Goal: Task Accomplishment & Management: Complete application form

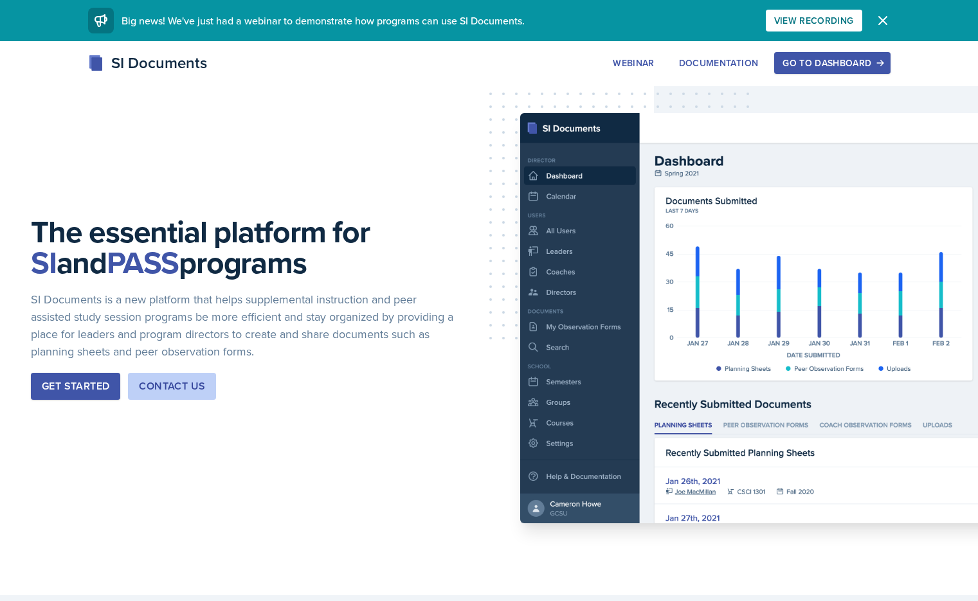
click at [879, 65] on div "Go to Dashboard" at bounding box center [831, 63] width 99 height 10
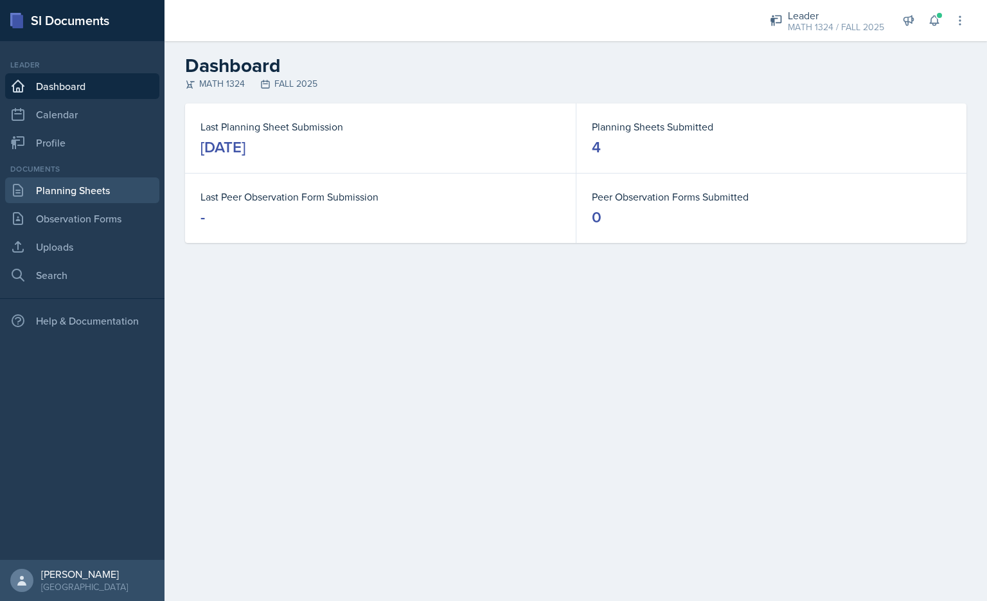
click at [128, 185] on link "Planning Sheets" at bounding box center [82, 190] width 154 height 26
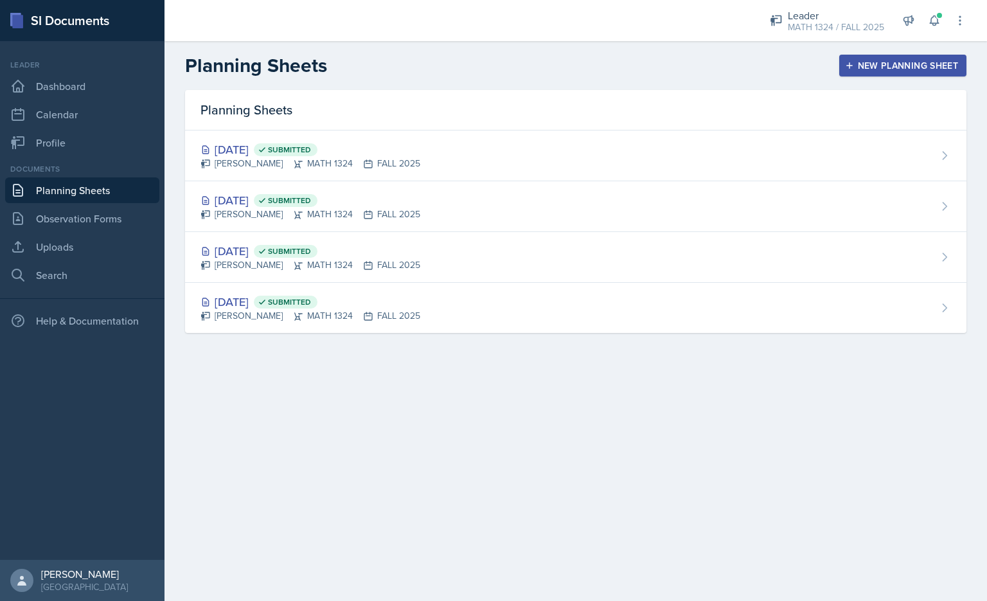
click at [872, 67] on div "New Planning Sheet" at bounding box center [903, 65] width 111 height 10
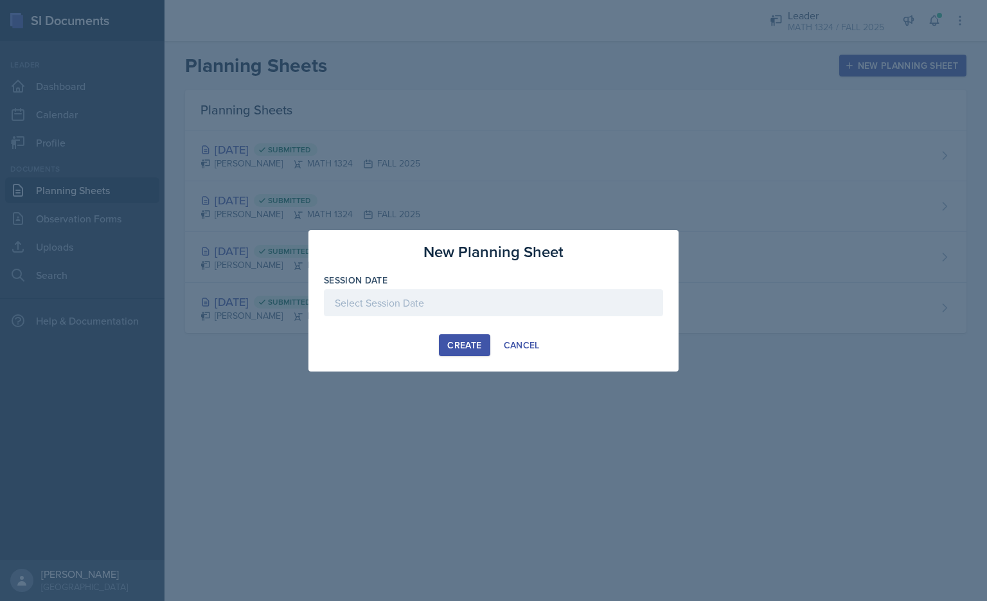
click at [458, 313] on div at bounding box center [493, 302] width 339 height 27
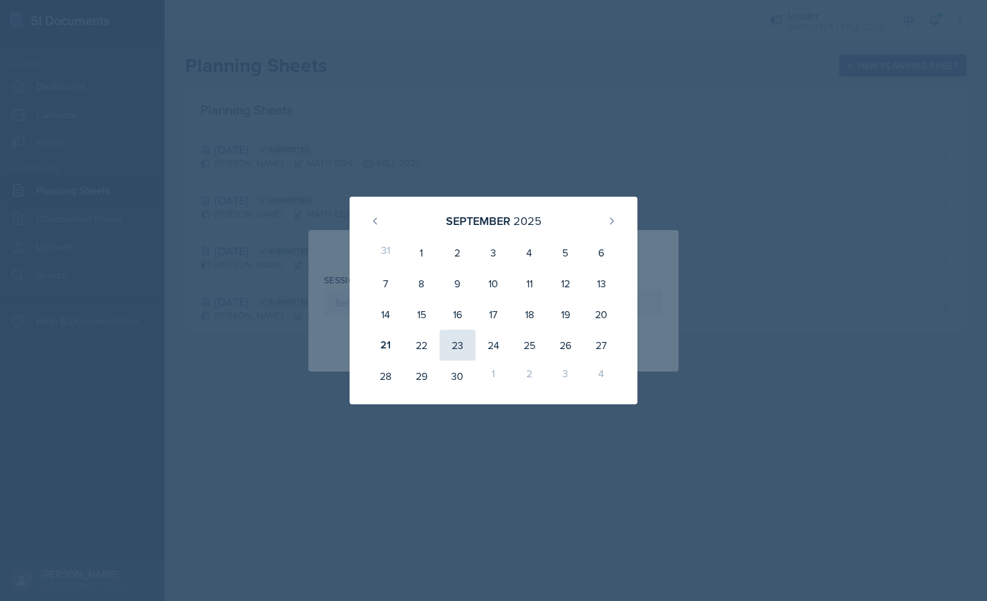
click at [459, 347] on div "23" at bounding box center [458, 345] width 36 height 31
type input "[DATE]"
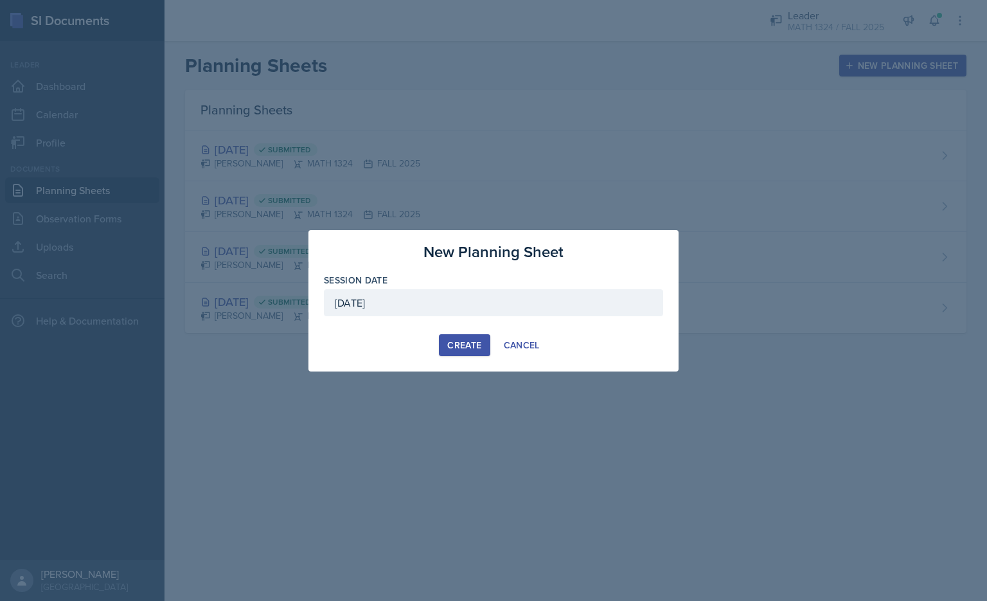
click at [435, 305] on div "[DATE]" at bounding box center [493, 302] width 339 height 27
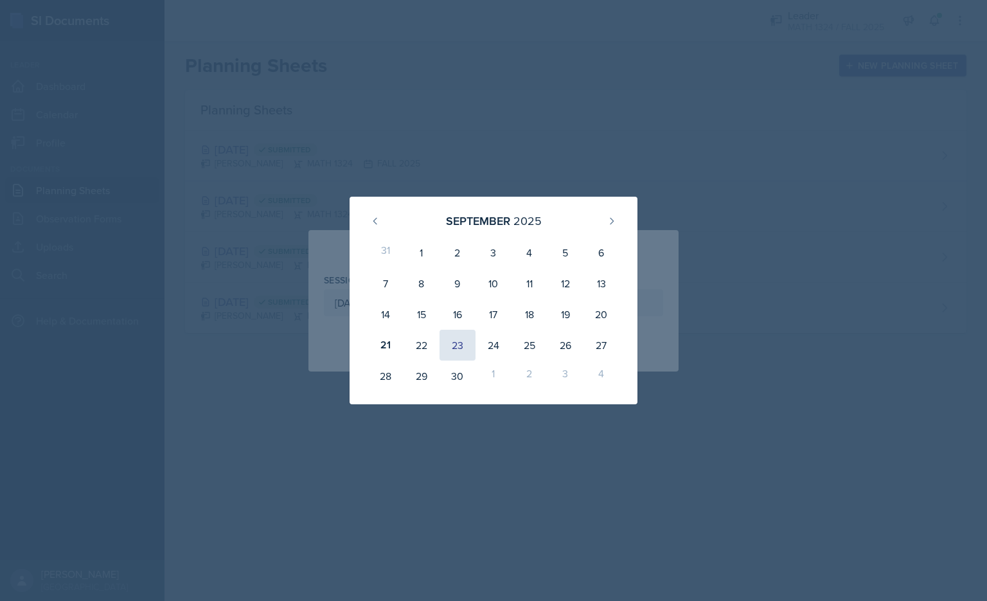
click at [456, 348] on div "23" at bounding box center [458, 345] width 36 height 31
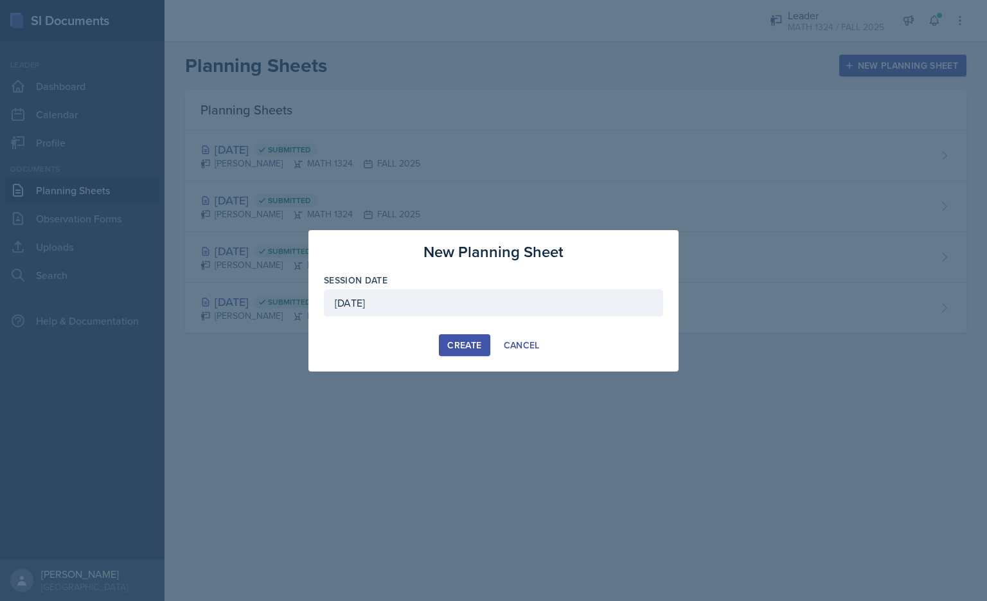
click at [454, 349] on div "Create" at bounding box center [464, 345] width 34 height 10
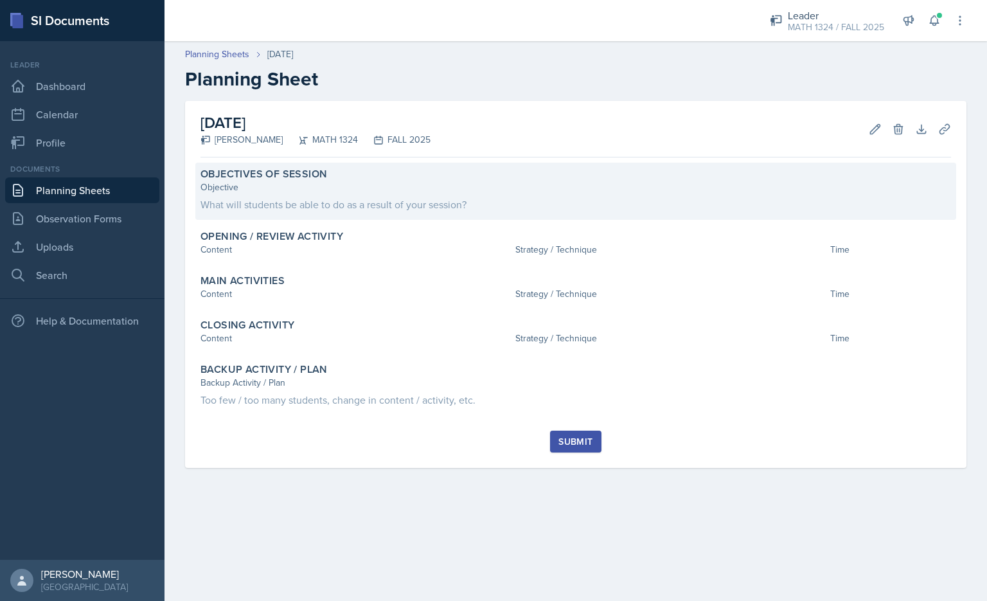
click at [480, 197] on div "What will students be able to do as a result of your session?" at bounding box center [576, 204] width 751 height 15
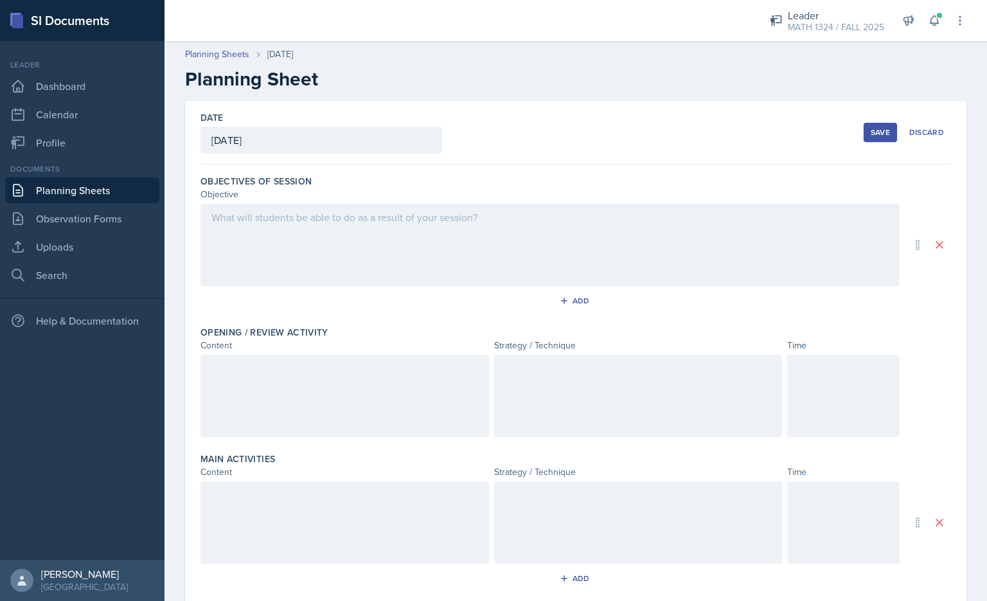
click at [417, 233] on div at bounding box center [550, 245] width 699 height 82
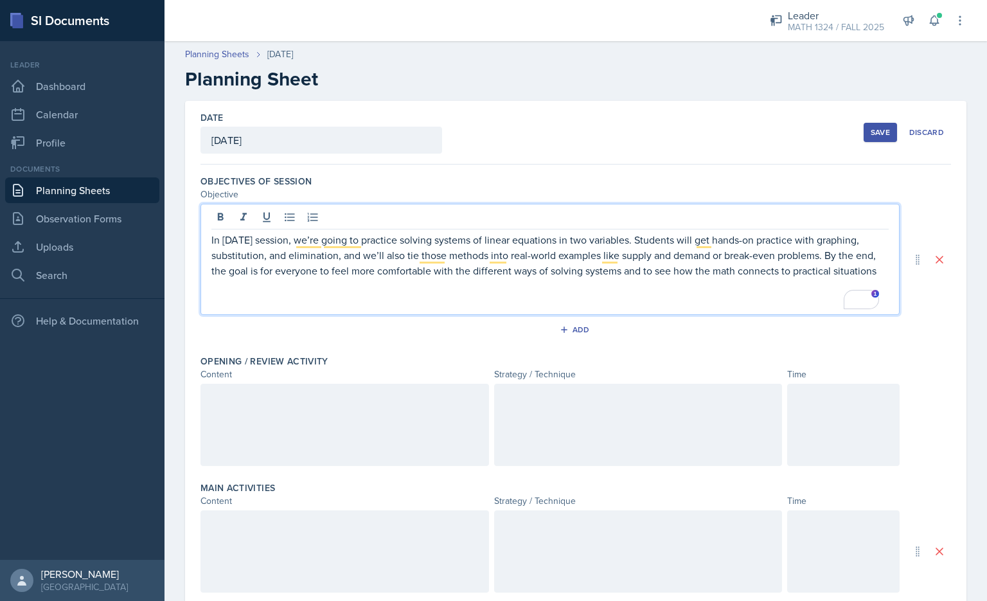
click at [255, 242] on p "In [DATE] session, we’re going to practice solving systems of linear equations …" at bounding box center [550, 255] width 678 height 46
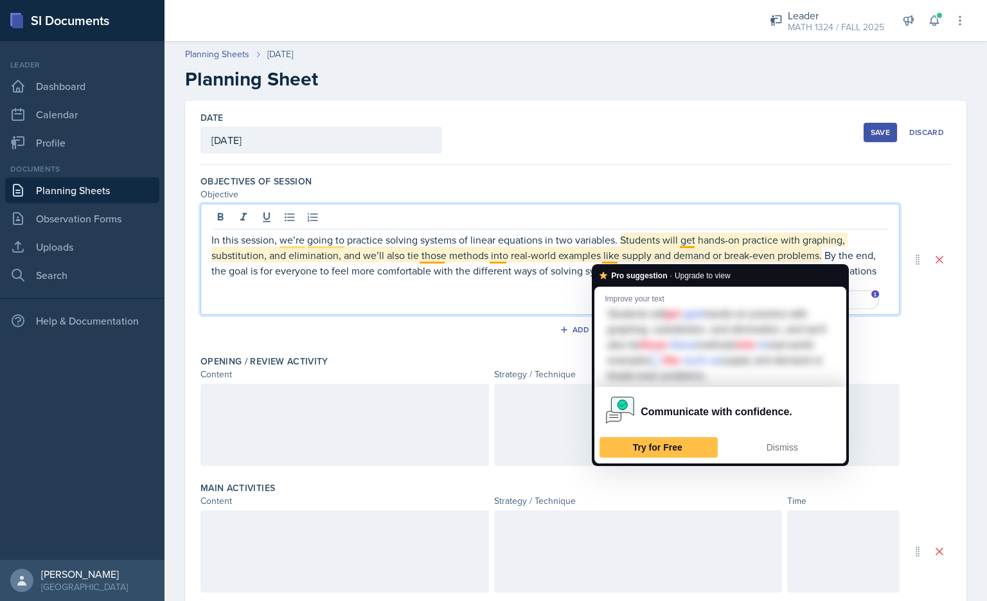
click at [651, 236] on p "In this session, we’re going to practice solving systems of linear equations in…" at bounding box center [550, 255] width 678 height 46
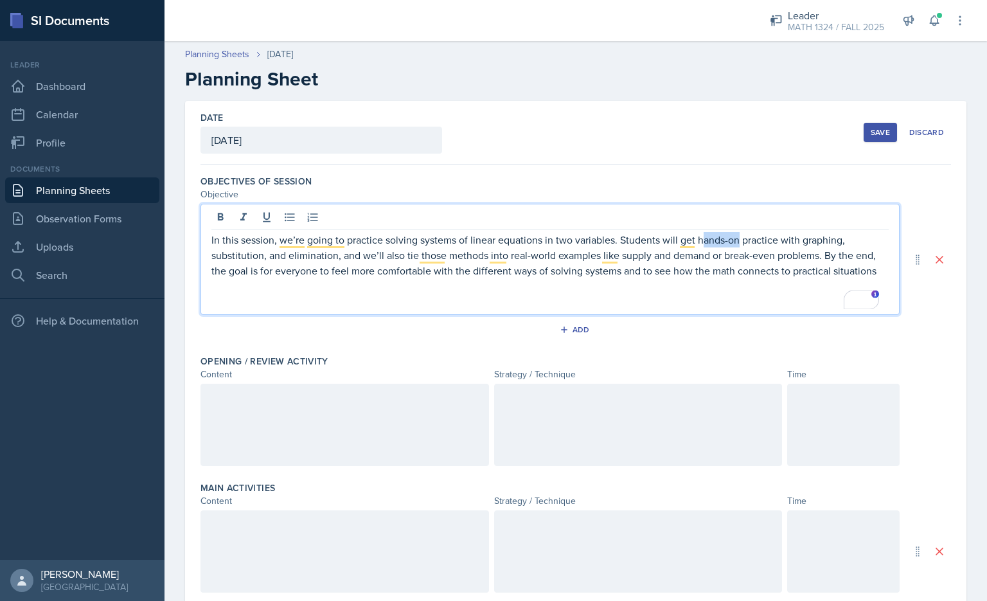
drag, startPoint x: 741, startPoint y: 242, endPoint x: 701, endPoint y: 242, distance: 39.2
click at [701, 242] on p "In this session, we’re going to practice solving systems of linear equations in…" at bounding box center [550, 255] width 678 height 46
drag, startPoint x: 819, startPoint y: 273, endPoint x: 728, endPoint y: 276, distance: 91.3
click at [728, 276] on p "In this session, we’re going to practice solving systems of linear equations in…" at bounding box center [550, 255] width 678 height 46
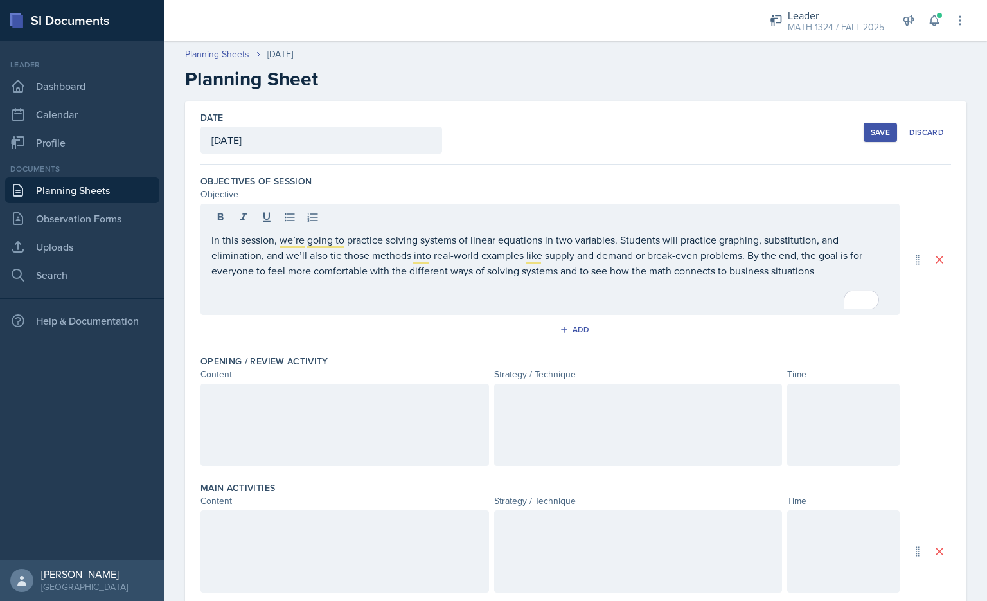
click at [227, 435] on div at bounding box center [345, 425] width 289 height 82
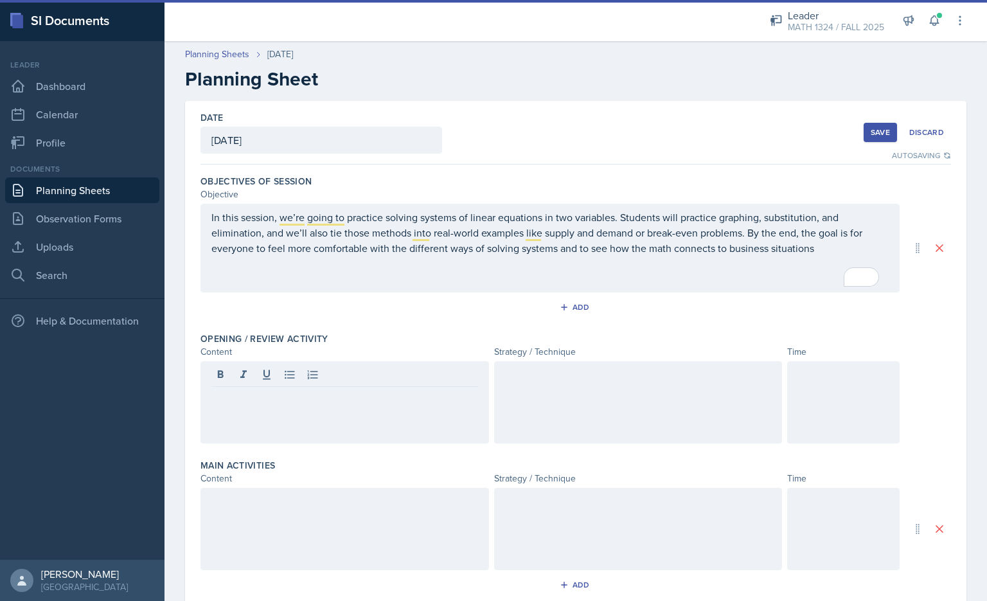
click at [553, 453] on div "Opening / Review Activity Content Strategy / Technique Time" at bounding box center [576, 390] width 751 height 127
click at [554, 420] on div at bounding box center [638, 402] width 289 height 82
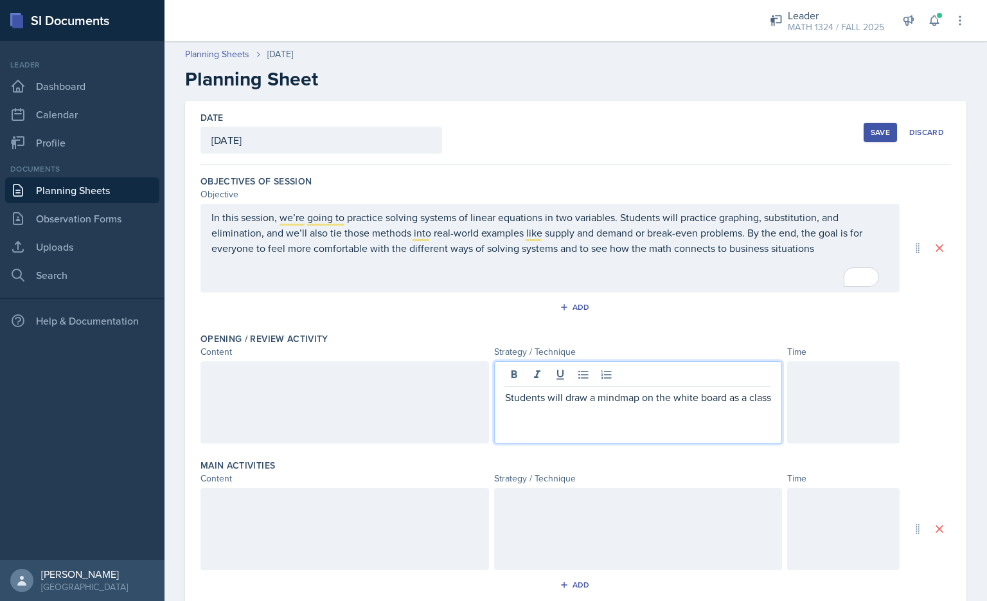
drag, startPoint x: 294, startPoint y: 400, endPoint x: 307, endPoint y: 389, distance: 16.8
click at [296, 400] on div at bounding box center [345, 402] width 289 height 82
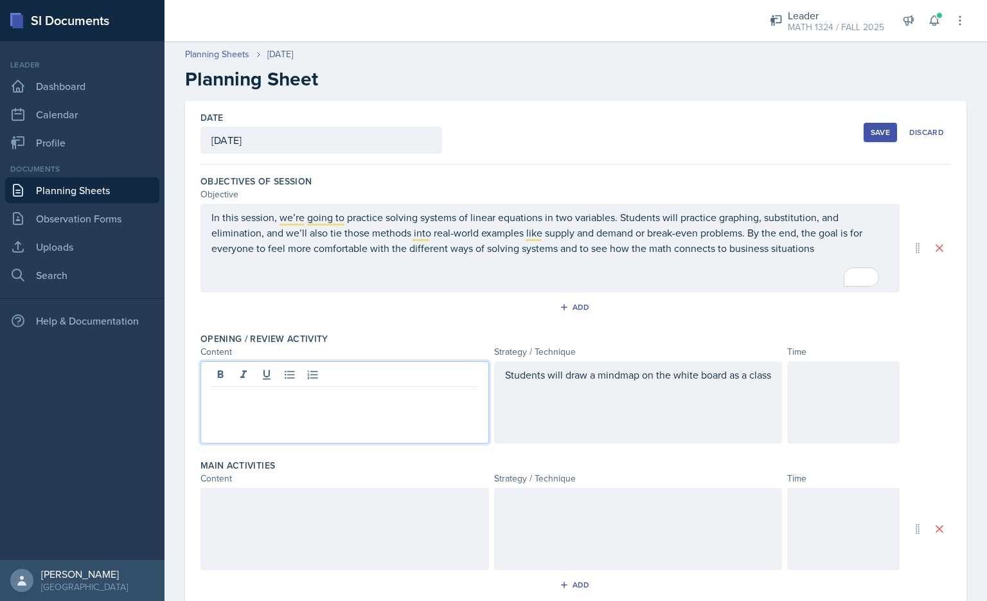
click at [310, 406] on div at bounding box center [345, 402] width 289 height 82
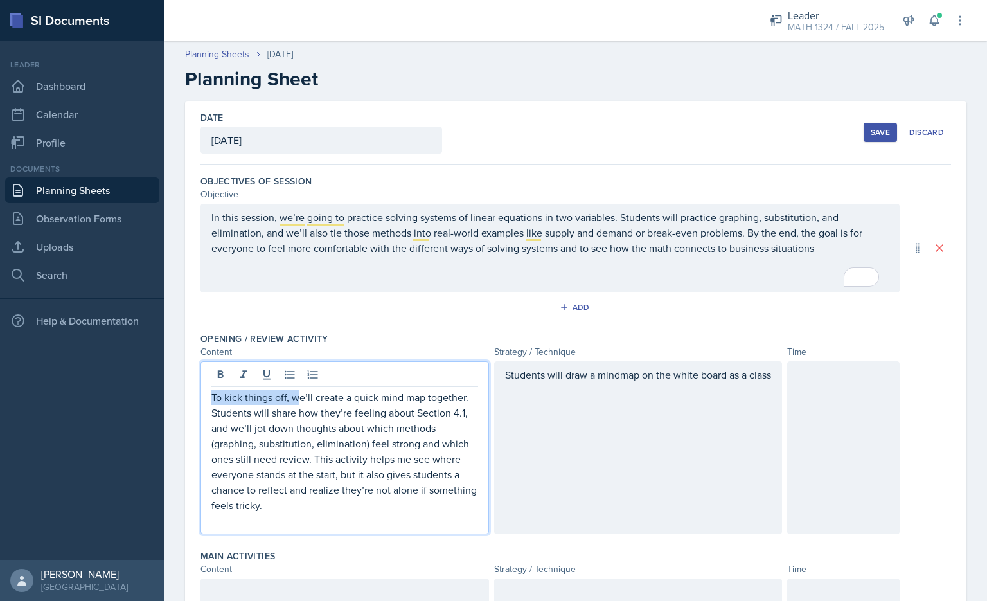
drag, startPoint x: 296, startPoint y: 399, endPoint x: 204, endPoint y: 390, distance: 92.3
click at [204, 390] on div "To kick things off, we’ll create a quick mind map together. Students will share…" at bounding box center [345, 447] width 289 height 173
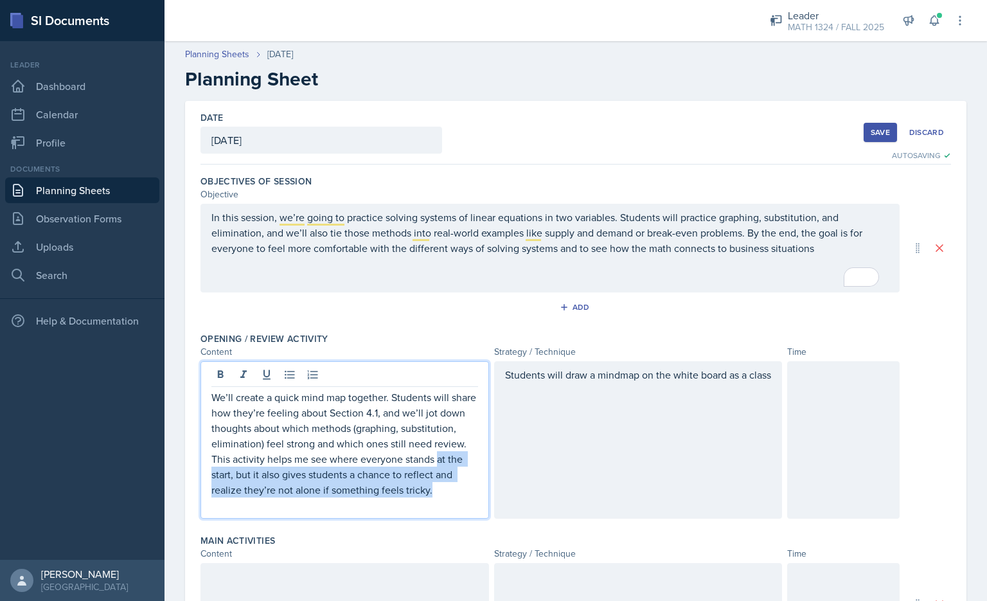
drag, startPoint x: 271, startPoint y: 507, endPoint x: 248, endPoint y: 482, distance: 33.7
click at [245, 481] on p "We’ll create a quick mind map together. Students will share how they’re feeling…" at bounding box center [344, 444] width 267 height 108
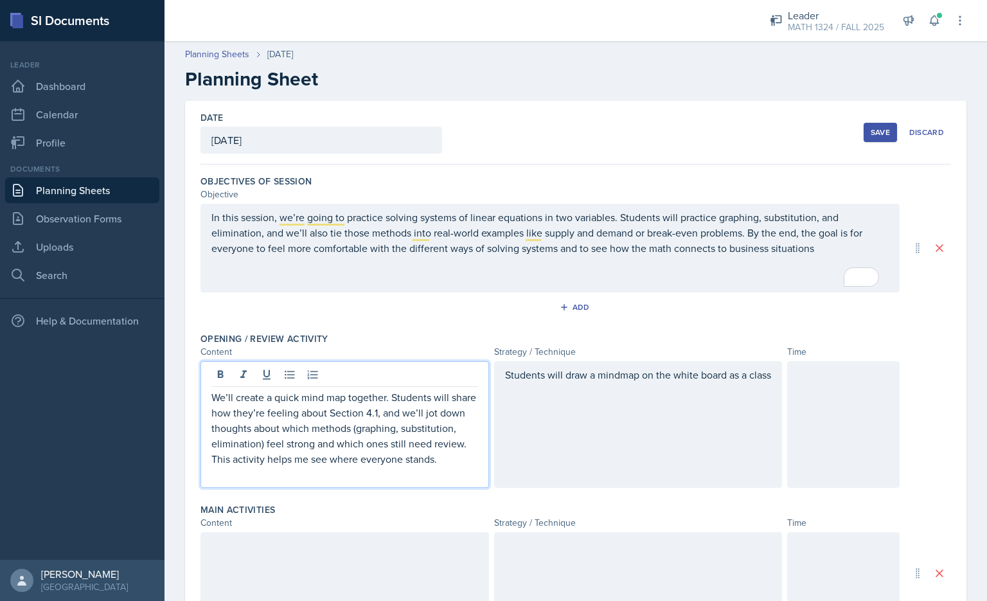
click at [813, 442] on div at bounding box center [843, 424] width 112 height 127
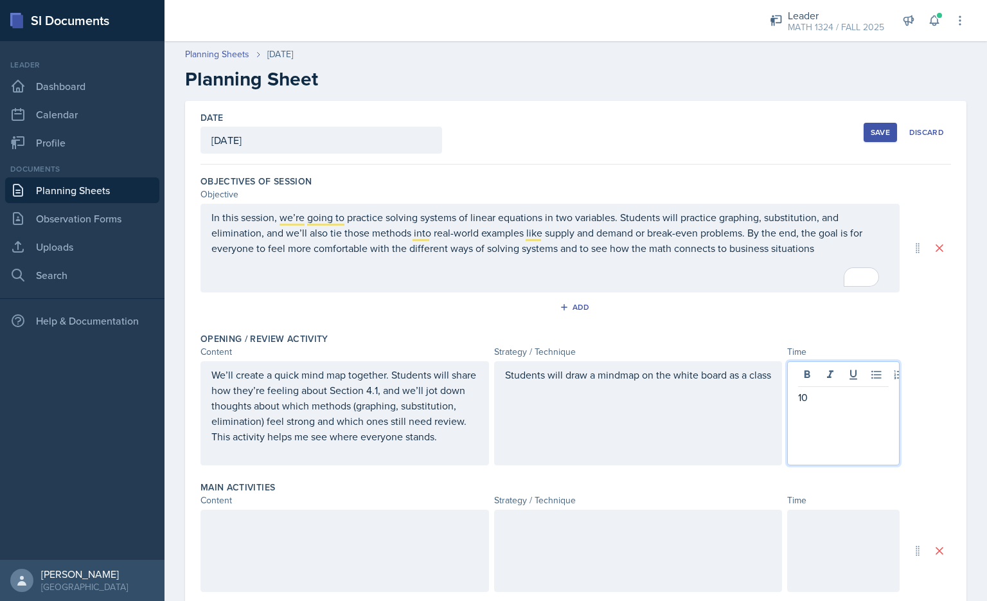
click at [501, 291] on div "In this session, we’re going to practice solving systems of linear equations in…" at bounding box center [550, 248] width 699 height 89
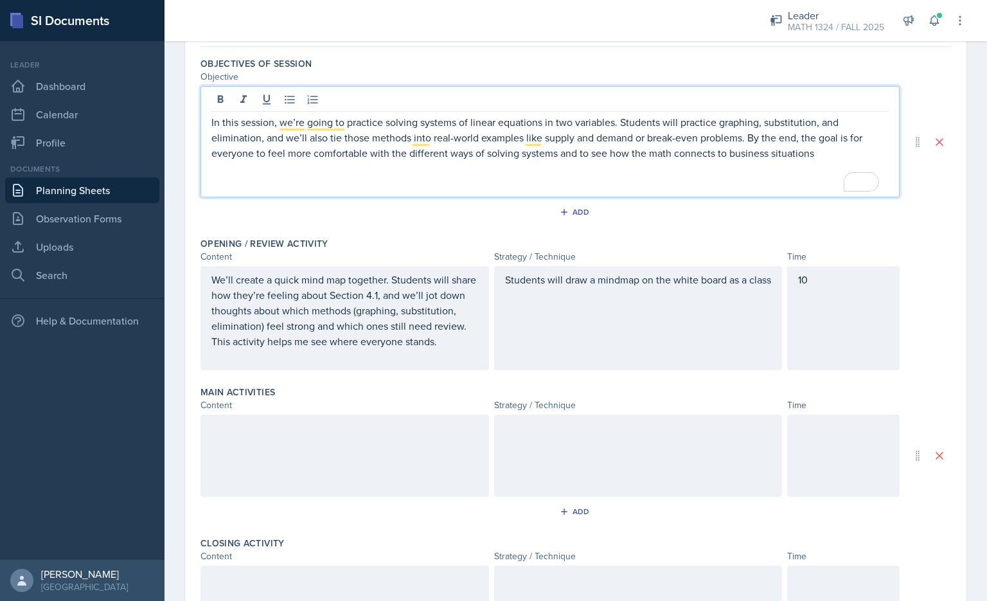
scroll to position [129, 0]
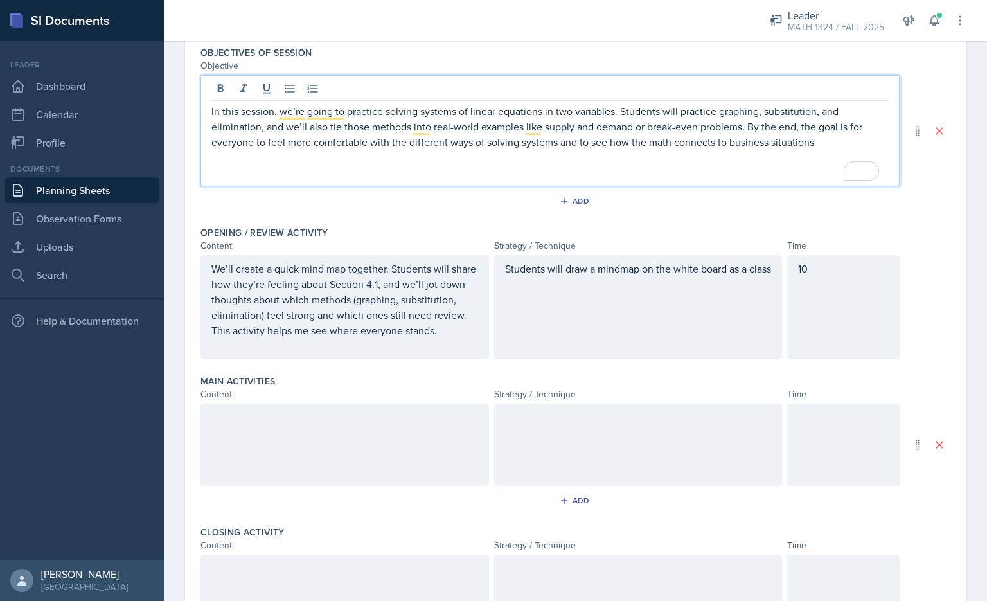
click at [543, 294] on div "Students will draw a mindmap on the white board as a class" at bounding box center [638, 307] width 289 height 104
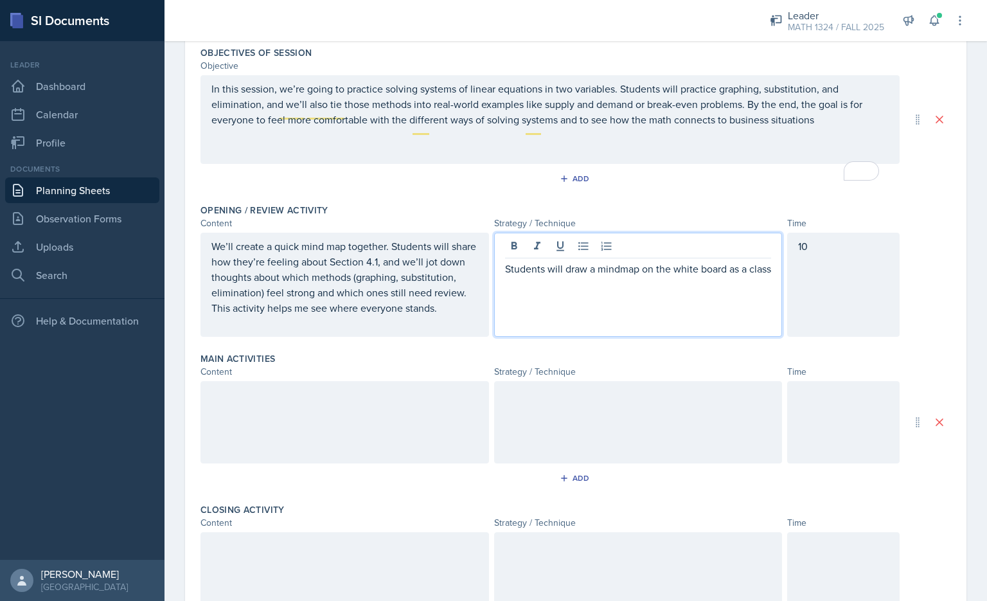
scroll to position [151, 0]
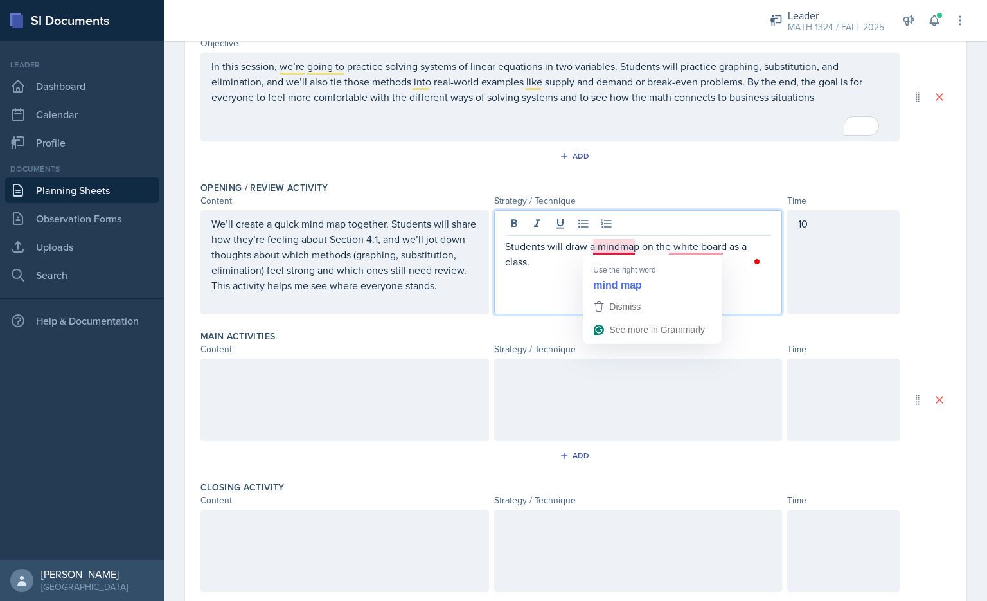
click at [622, 250] on p "Students will draw a mindmap on the white board as a class." at bounding box center [638, 253] width 267 height 31
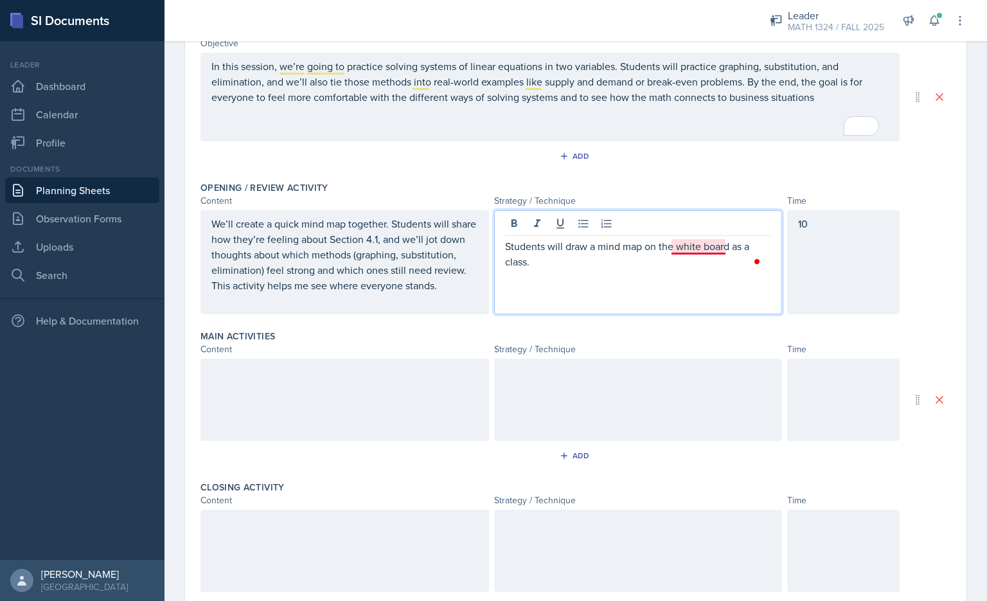
click at [708, 253] on p "Students will draw a mind map on the white board as a class." at bounding box center [638, 253] width 267 height 31
click at [559, 267] on p "Students will draw a mind map on the whiteboard as a class." at bounding box center [638, 253] width 267 height 31
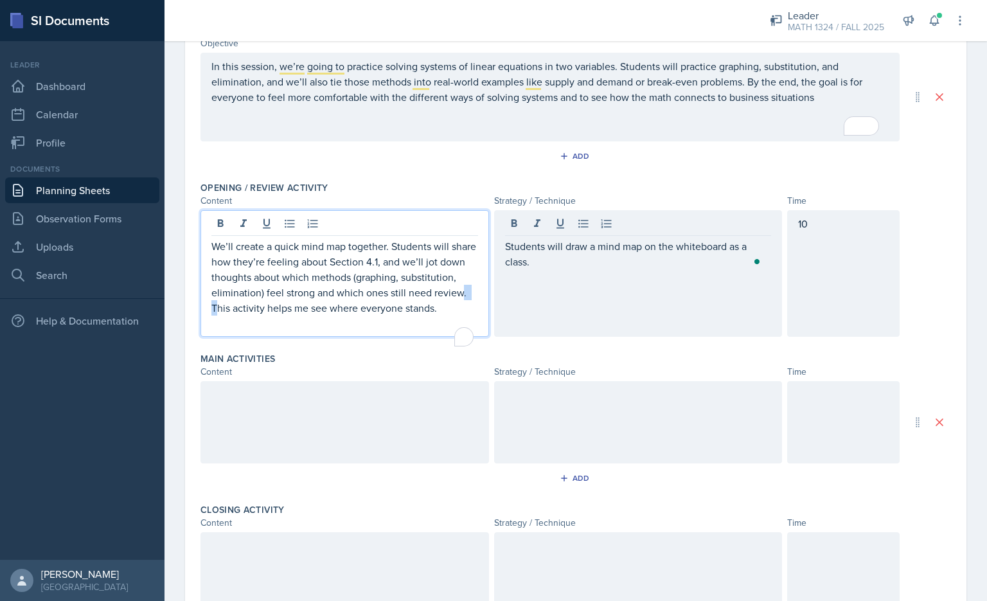
drag, startPoint x: 267, startPoint y: 312, endPoint x: 278, endPoint y: 315, distance: 11.2
click at [278, 315] on div "We’ll create a quick mind map together. Students will share how they’re feeling…" at bounding box center [344, 284] width 267 height 93
click at [278, 315] on p "We’ll create a quick mind map together. Students will share how they’re feeling…" at bounding box center [344, 276] width 267 height 77
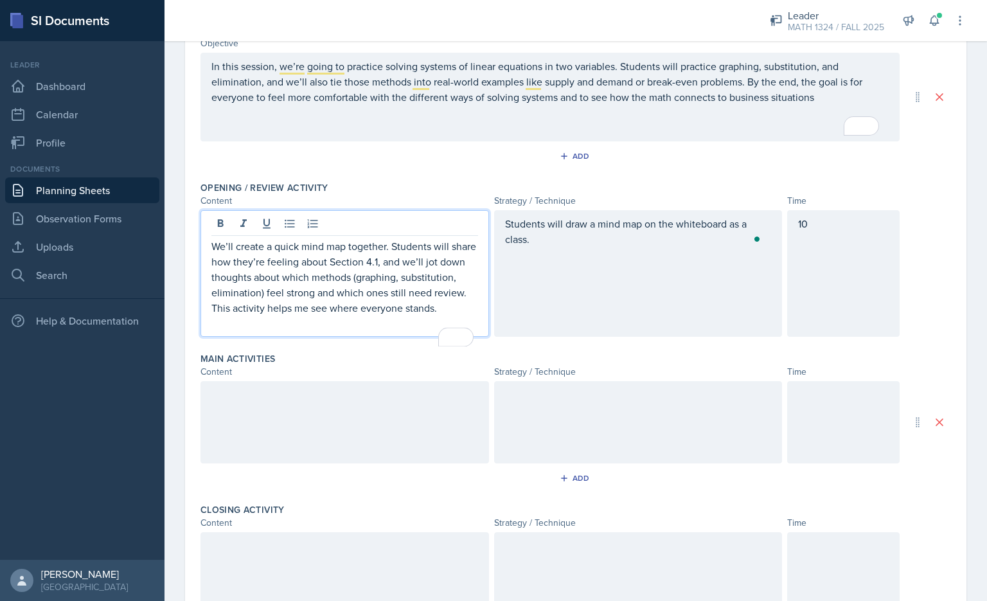
drag, startPoint x: 273, startPoint y: 309, endPoint x: 307, endPoint y: 325, distance: 37.9
click at [307, 316] on p "We’ll create a quick mind map together. Students will share how they’re feeling…" at bounding box center [344, 276] width 267 height 77
copy p "This activity helps me see where everyone stands."
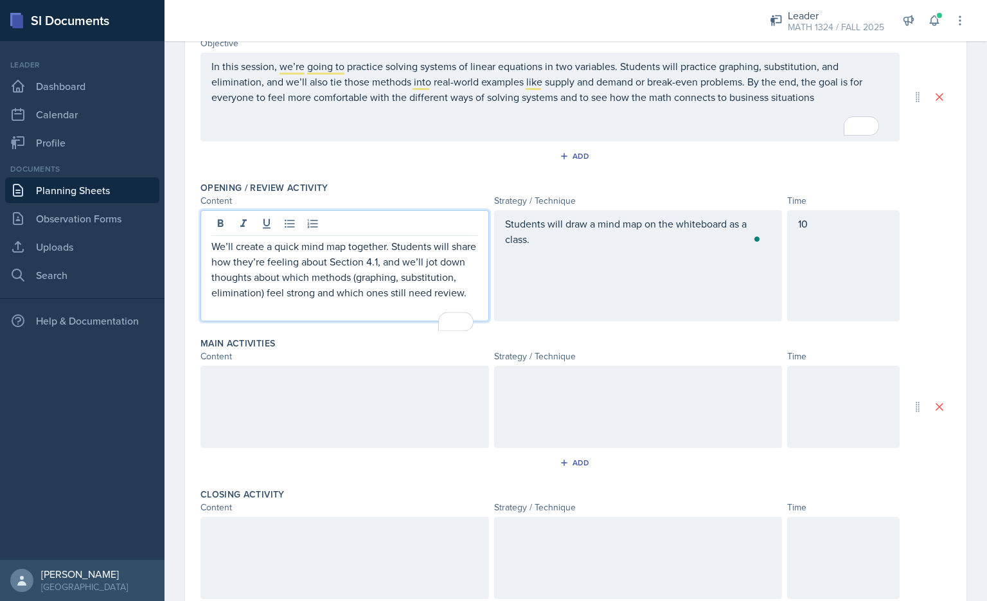
click at [541, 244] on p "Students will draw a mind map on the whiteboard as a class." at bounding box center [638, 231] width 267 height 31
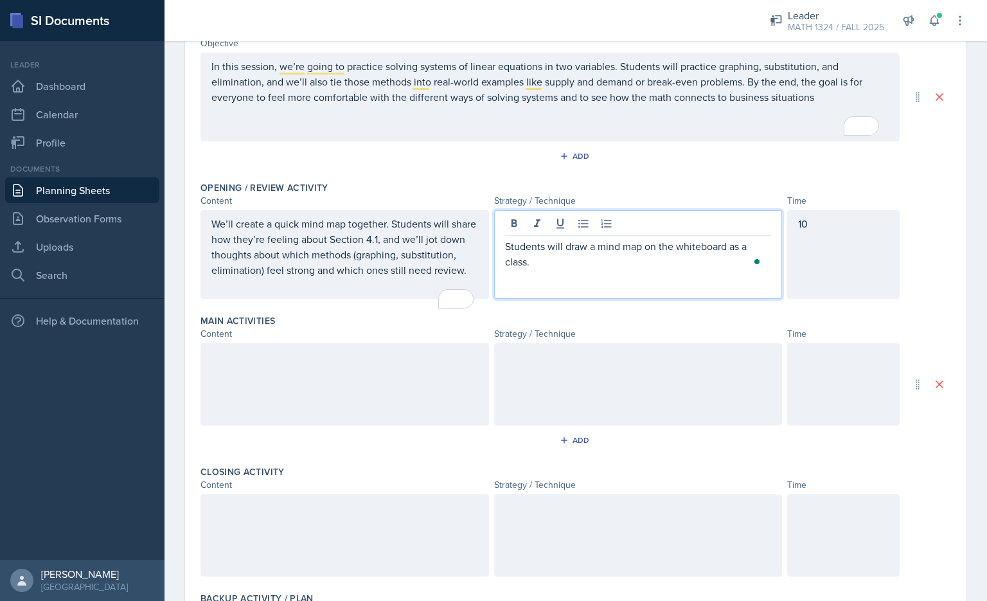
click at [320, 278] on p "We’ll create a quick mind map together. Students will share how they’re feeling…" at bounding box center [344, 247] width 267 height 62
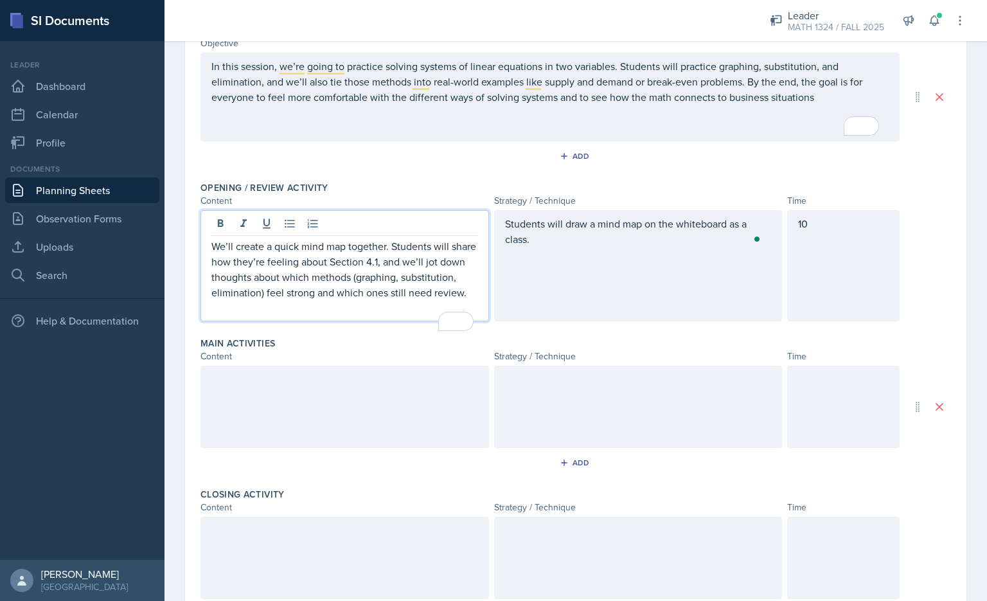
drag, startPoint x: 542, startPoint y: 264, endPoint x: 548, endPoint y: 262, distance: 6.7
click at [542, 264] on div "Students will draw a mind map on the whiteboard as a class." at bounding box center [638, 265] width 289 height 111
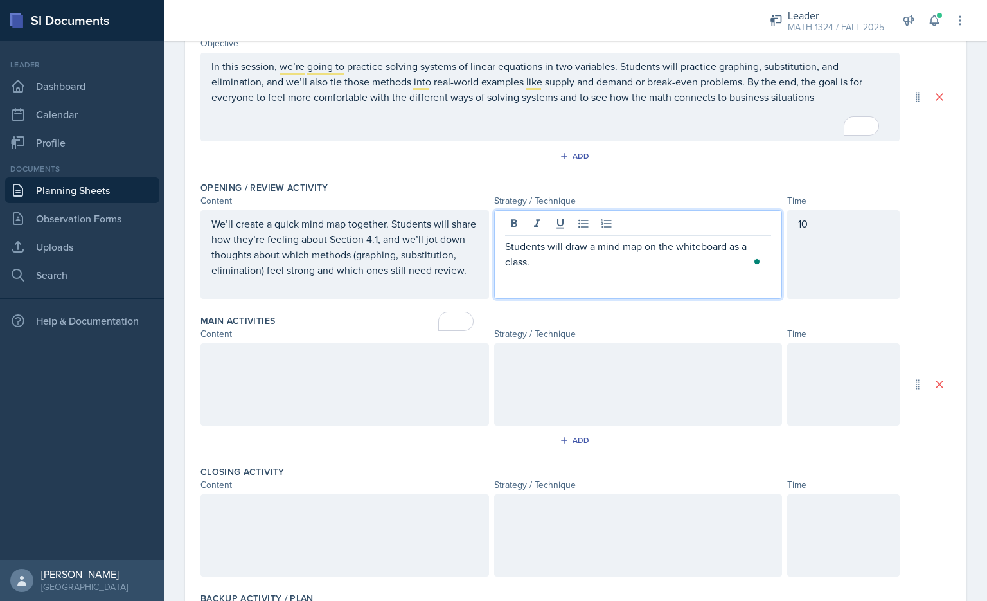
scroll to position [174, 0]
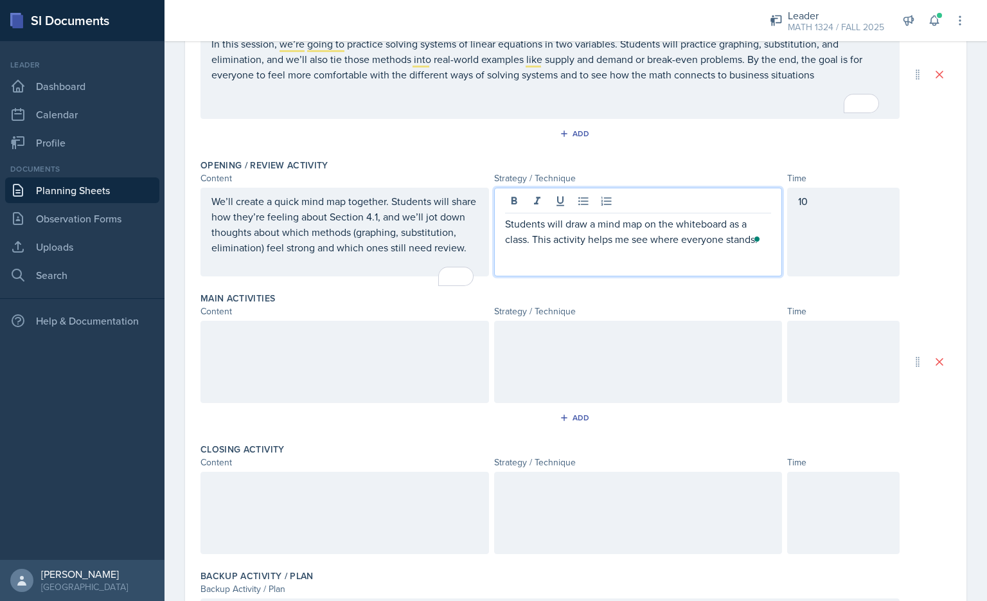
click at [453, 271] on div "We’ll create a quick mind map together. Students will share how they’re feeling…" at bounding box center [344, 231] width 267 height 77
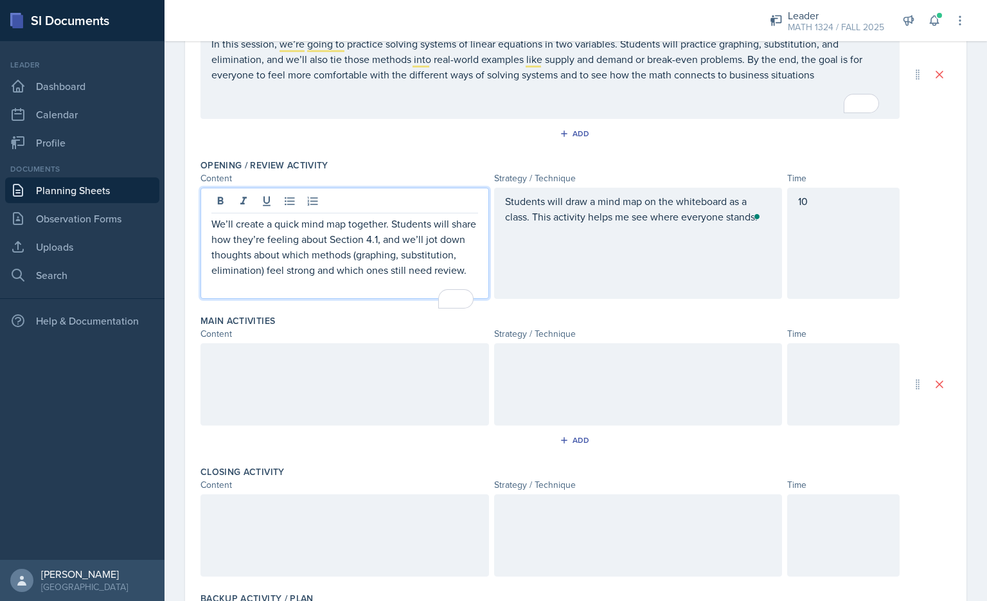
click at [372, 415] on div at bounding box center [345, 384] width 289 height 82
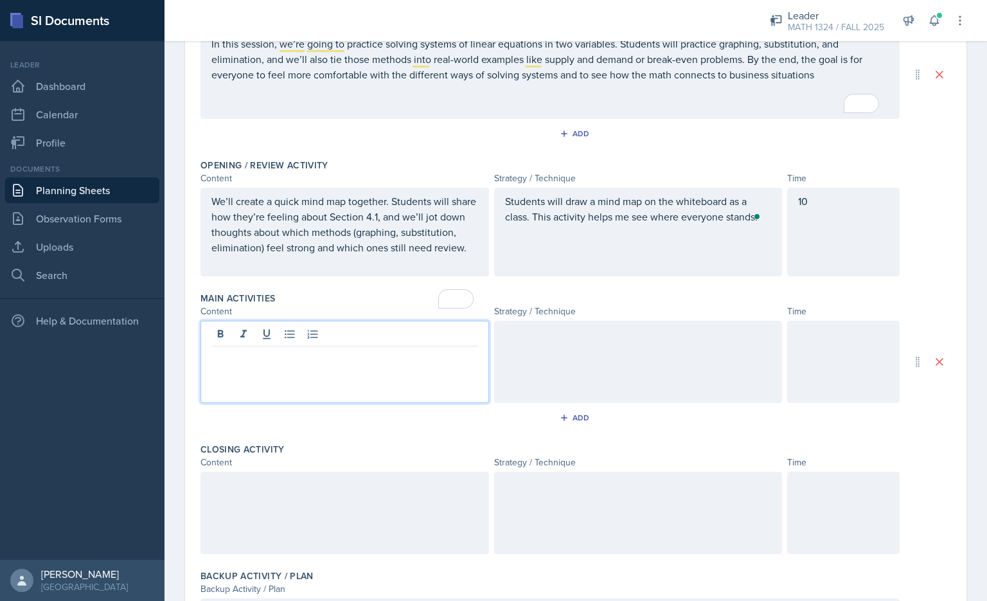
scroll to position [196, 0]
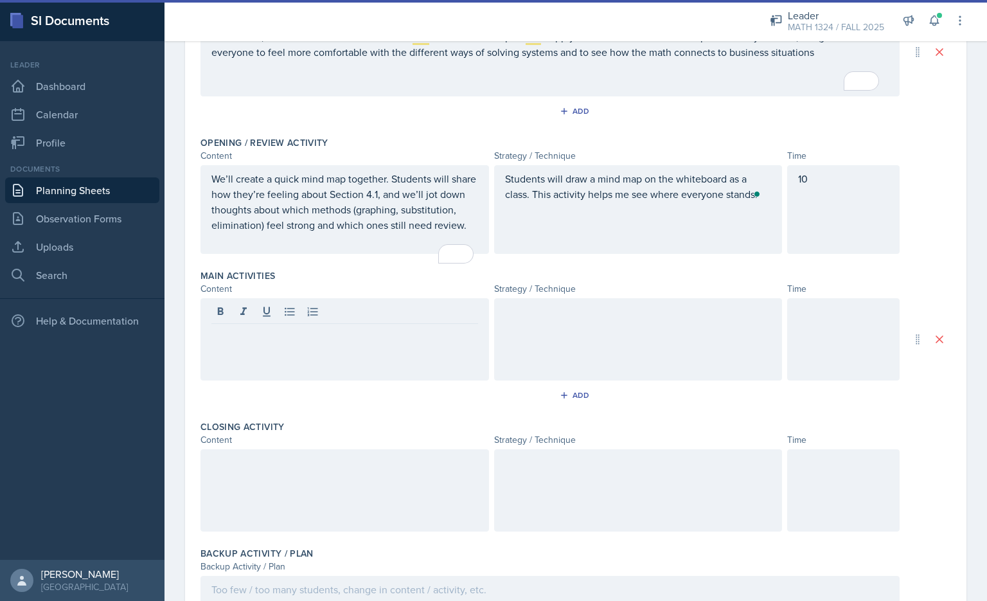
click at [378, 379] on div at bounding box center [345, 339] width 289 height 82
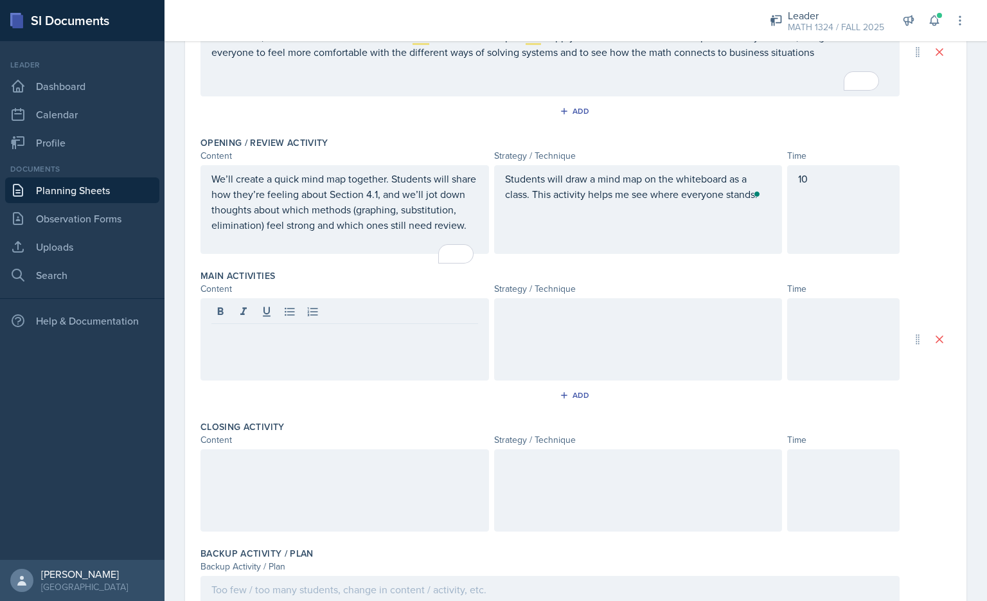
click at [368, 368] on div at bounding box center [345, 339] width 289 height 82
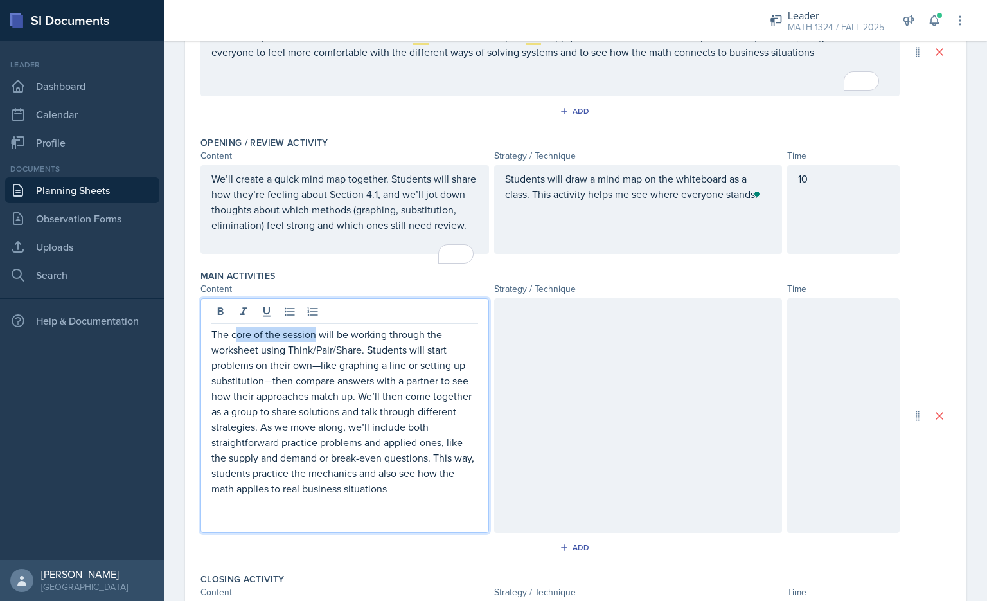
drag, startPoint x: 316, startPoint y: 350, endPoint x: 237, endPoint y: 348, distance: 78.4
click at [237, 348] on p "The core of the session will be working through the worksheet using Think/Pair/…" at bounding box center [344, 412] width 267 height 170
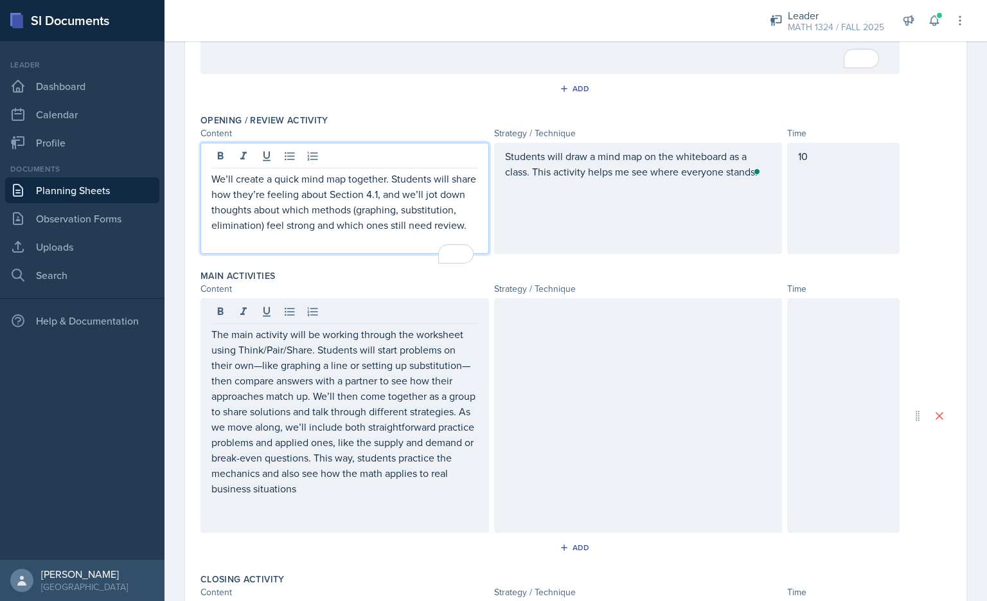
drag, startPoint x: 360, startPoint y: 258, endPoint x: 355, endPoint y: 329, distance: 71.5
click at [370, 315] on div "Objectives of Session Objective In this session, we’re going to practice solvin…" at bounding box center [576, 388] width 751 height 885
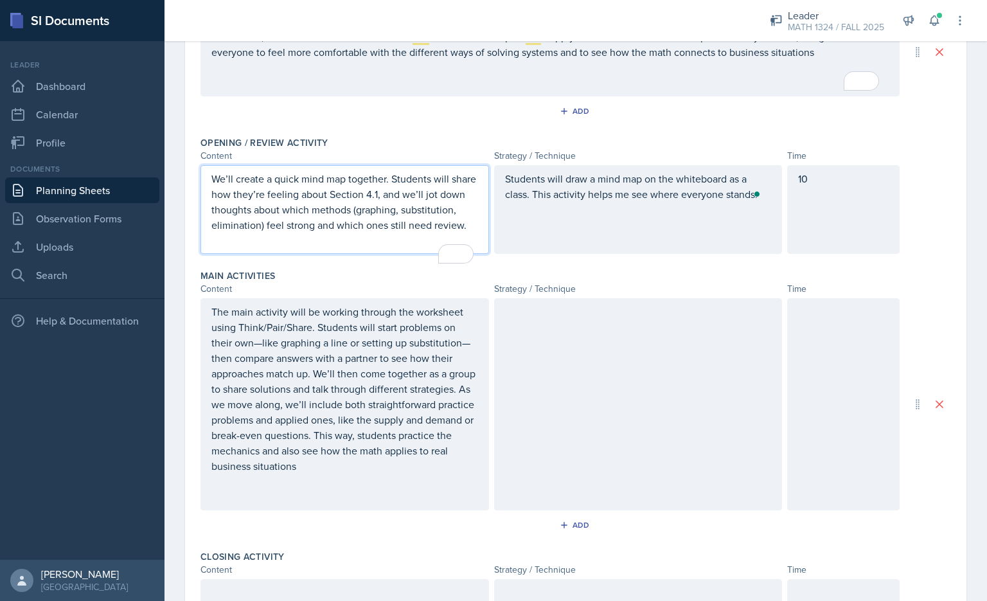
click at [366, 350] on p "The main activity will be working through the worksheet using Think/Pair/Share.…" at bounding box center [344, 389] width 267 height 170
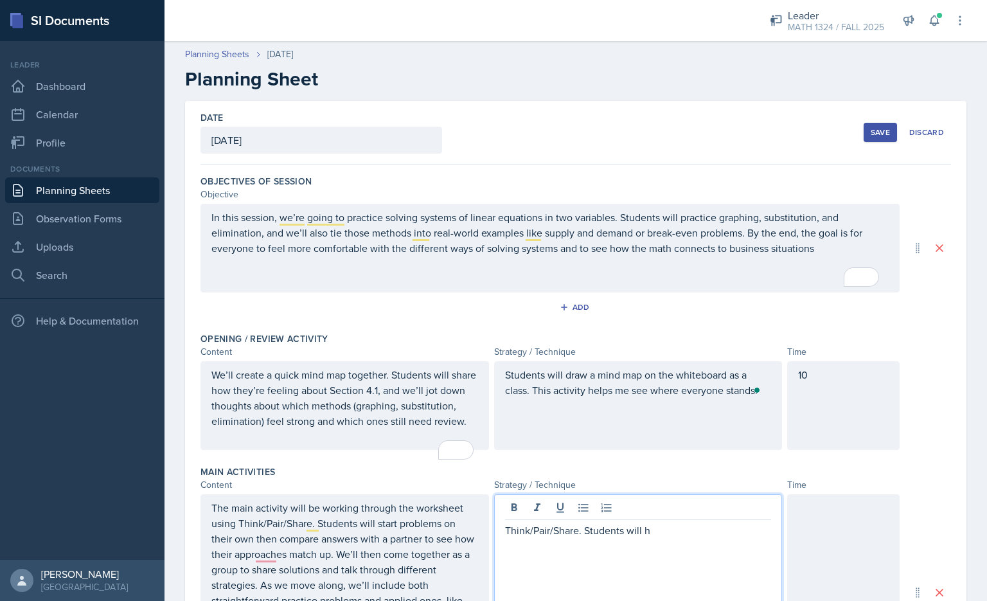
scroll to position [219, 0]
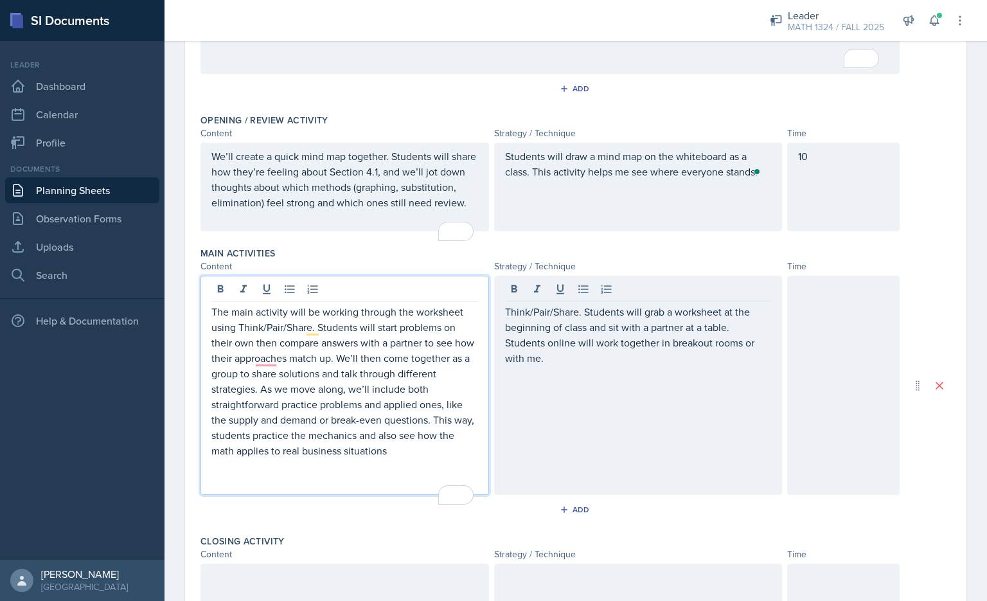
click at [261, 382] on p "The main activity will be working through the worksheet using Think/Pair/Share.…" at bounding box center [344, 381] width 267 height 154
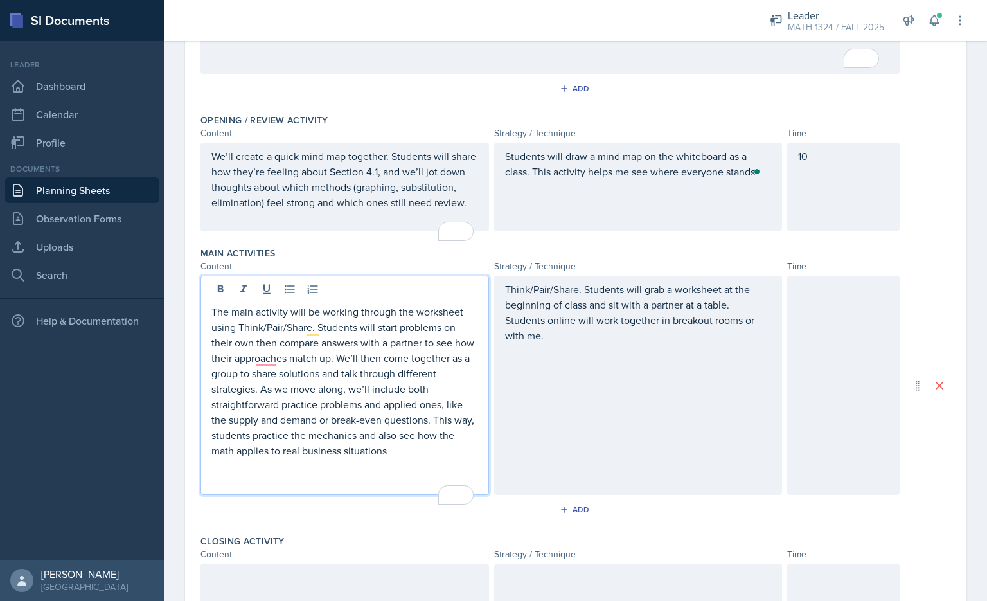
click at [293, 384] on p "The main activity will be working through the worksheet using Think/Pair/Share.…" at bounding box center [344, 381] width 267 height 154
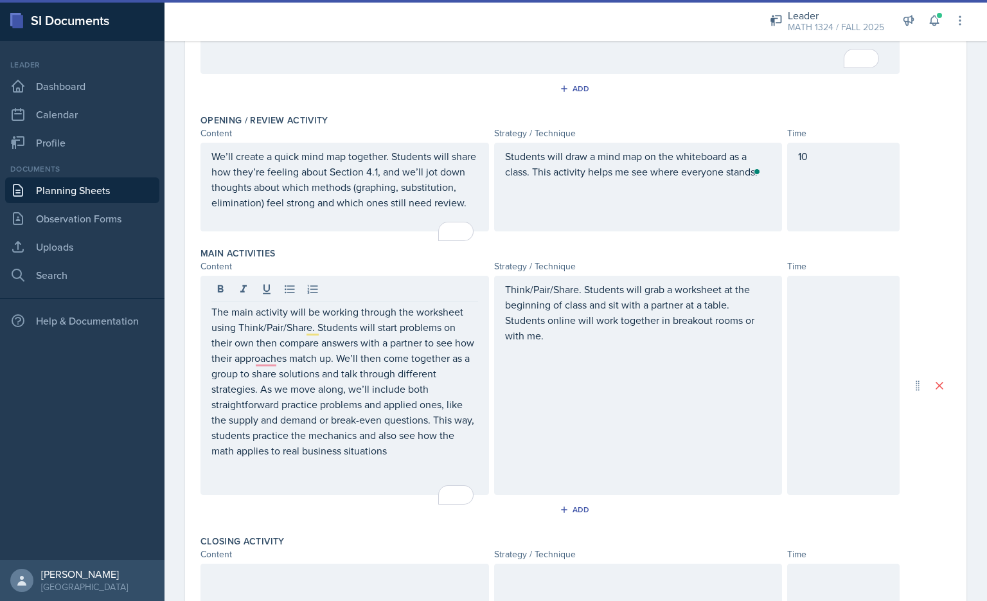
click at [565, 363] on div "Think/Pair/Share. Students will grab a worksheet at the beginning of class and …" at bounding box center [638, 385] width 289 height 219
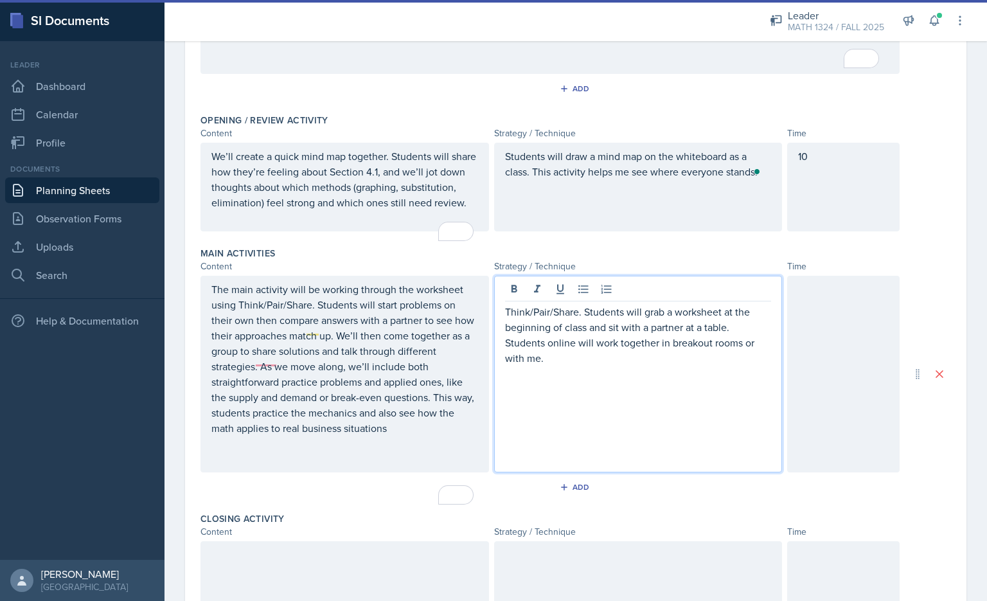
scroll to position [241, 0]
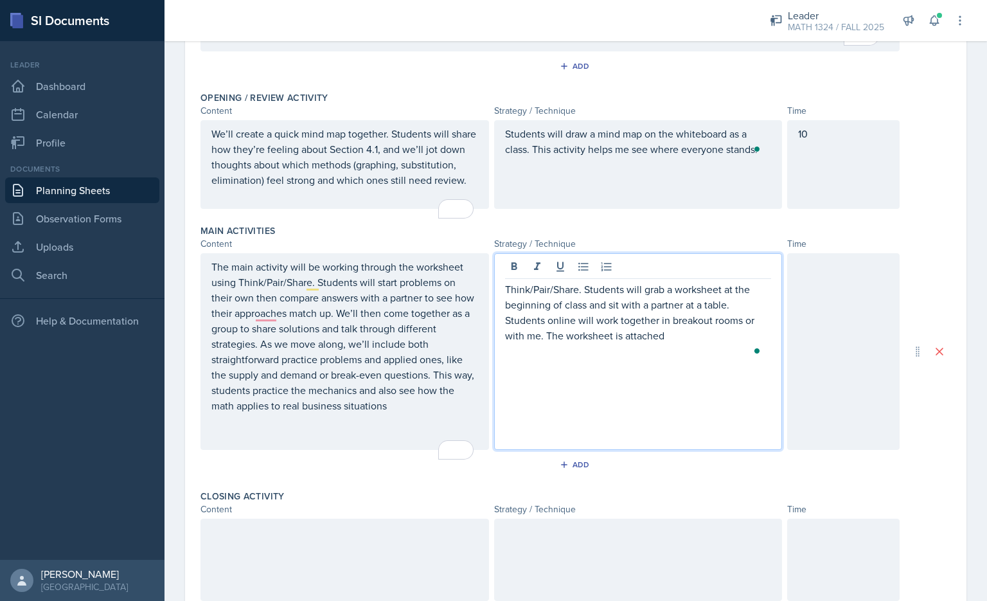
click at [343, 329] on p "The main activity will be working through the worksheet using Think/Pair/Share.…" at bounding box center [344, 336] width 267 height 154
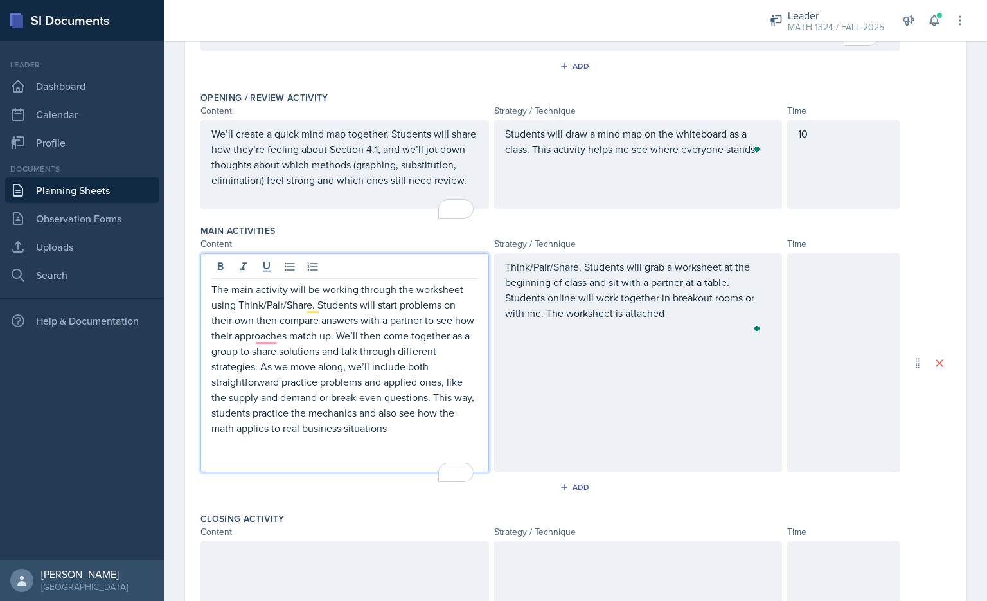
click at [346, 313] on p "The main activity will be working through the worksheet using Think/Pair/Share.…" at bounding box center [344, 359] width 267 height 154
click at [564, 320] on p "Think/Pair/Share. Students will grab a worksheet at the beginning of class and …" at bounding box center [638, 290] width 267 height 62
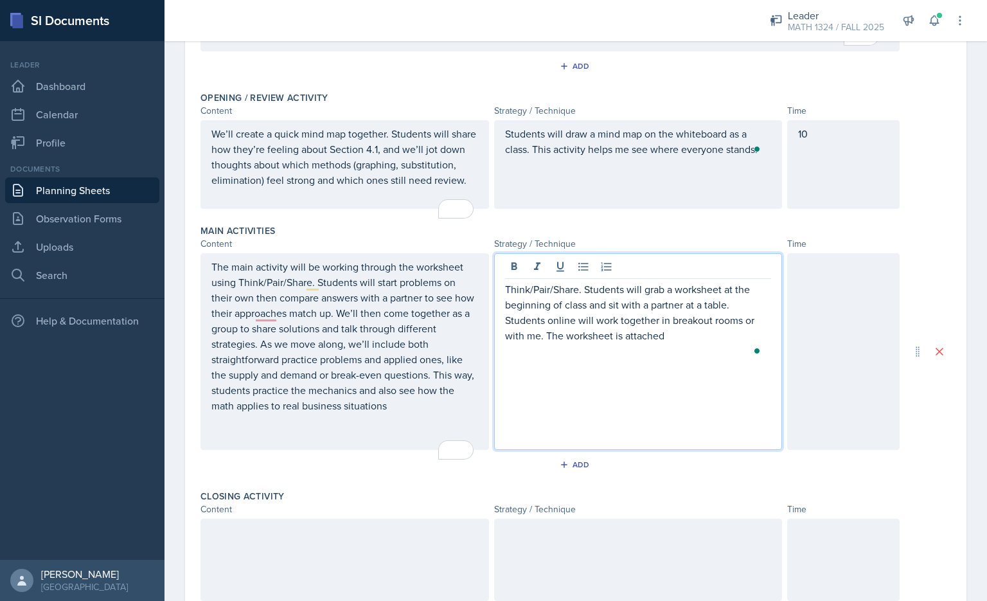
click at [501, 358] on div "Think/Pair/Share. Students will grab a worksheet at the beginning of class and …" at bounding box center [638, 351] width 289 height 197
click at [691, 381] on div "Think/Pair/Share. Students will grab a worksheet at the beginning of class and …" at bounding box center [638, 351] width 289 height 197
click at [661, 429] on div "Think/Pair/Share. Students will grab a worksheet at the beginning of class and …" at bounding box center [638, 351] width 289 height 197
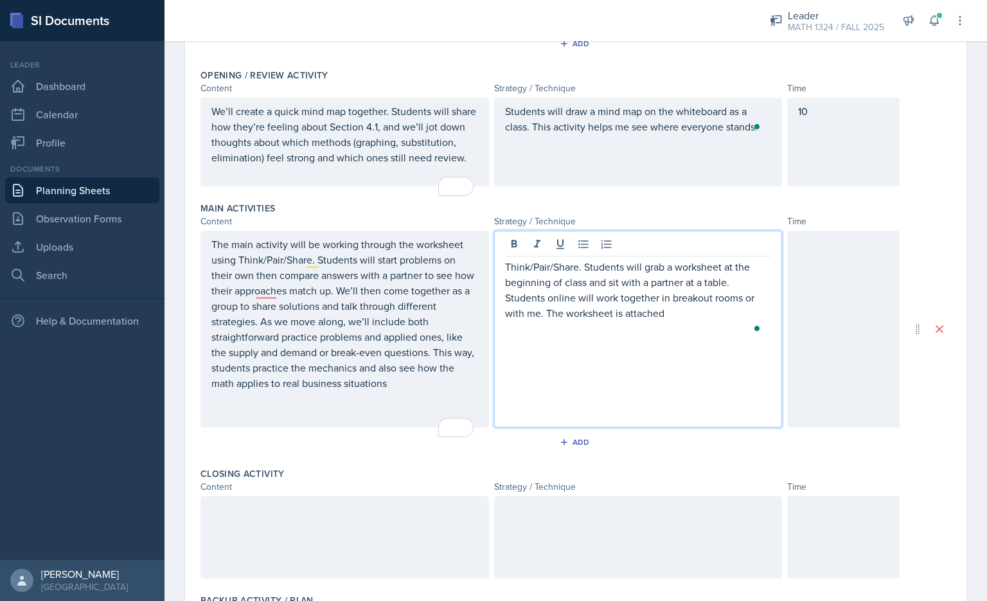
click at [411, 391] on p "The main activity will be working through the worksheet using Think/Pair/Share.…" at bounding box center [344, 314] width 267 height 154
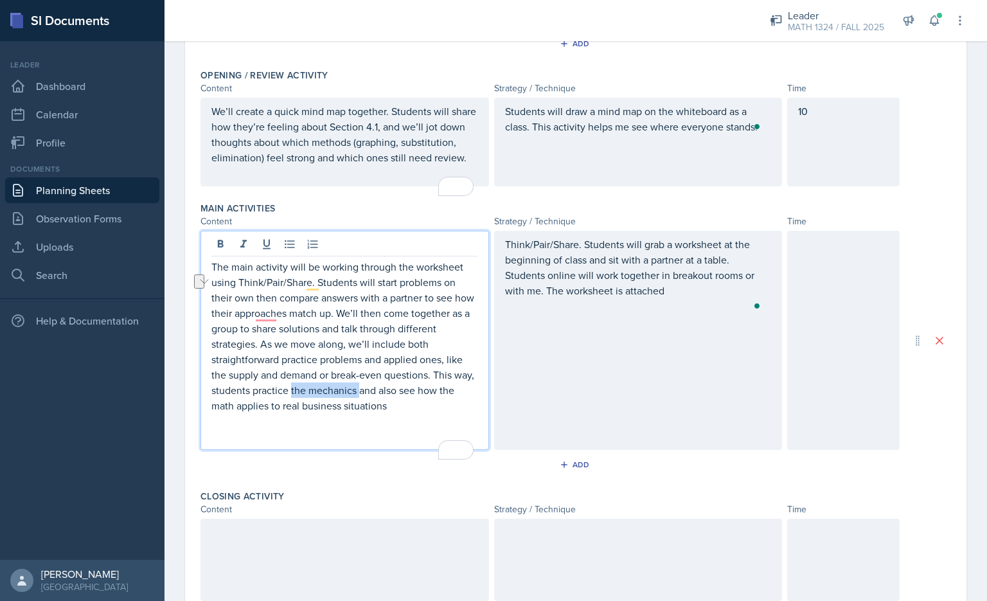
drag, startPoint x: 382, startPoint y: 408, endPoint x: 324, endPoint y: 393, distance: 60.3
click at [319, 399] on p "The main activity will be working through the worksheet using Think/Pair/Share.…" at bounding box center [344, 336] width 267 height 154
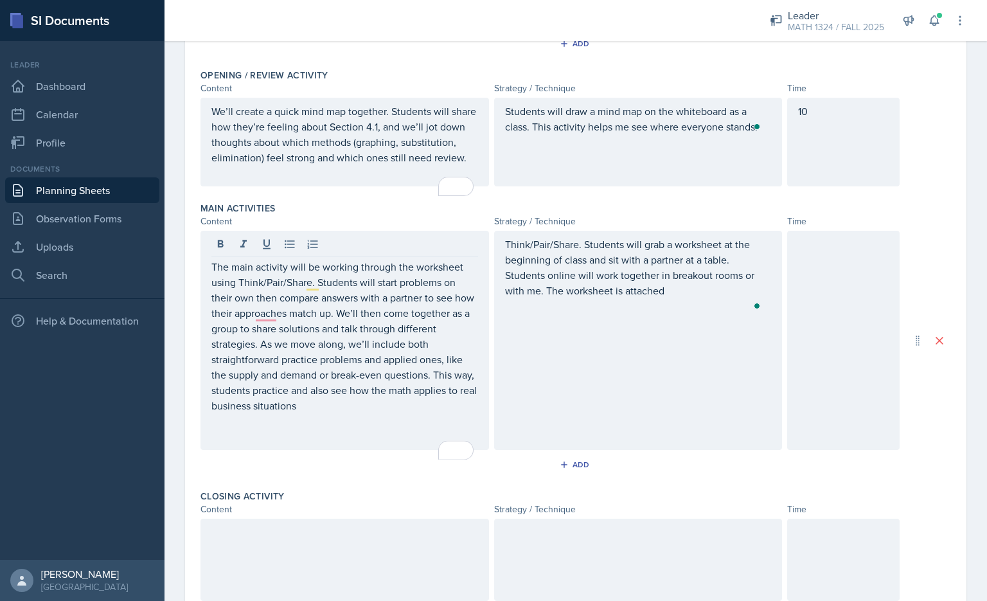
click at [787, 348] on div at bounding box center [843, 340] width 112 height 219
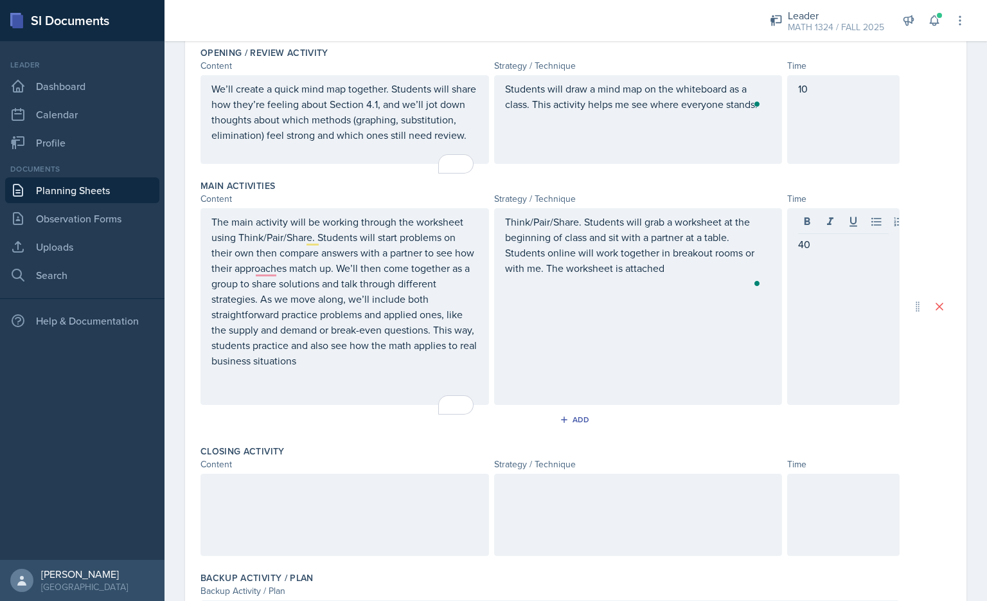
click at [821, 524] on div at bounding box center [843, 515] width 112 height 82
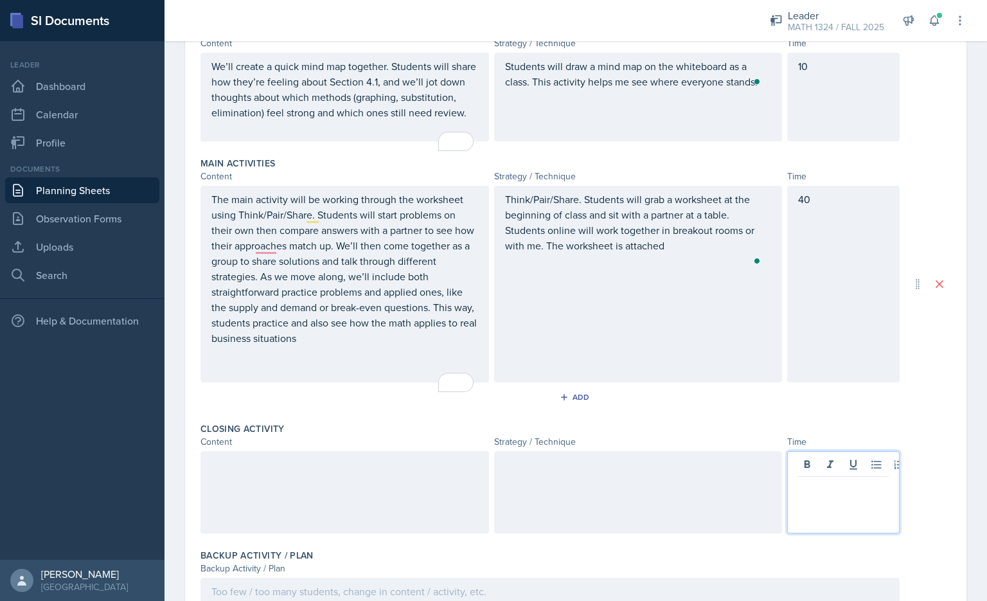
click at [325, 534] on div at bounding box center [345, 492] width 289 height 82
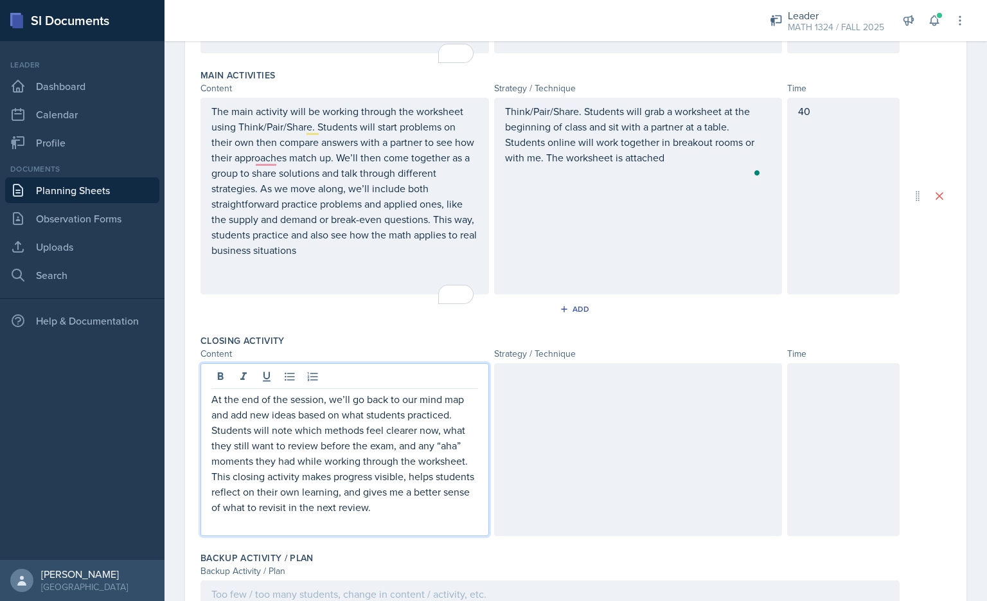
scroll to position [460, 0]
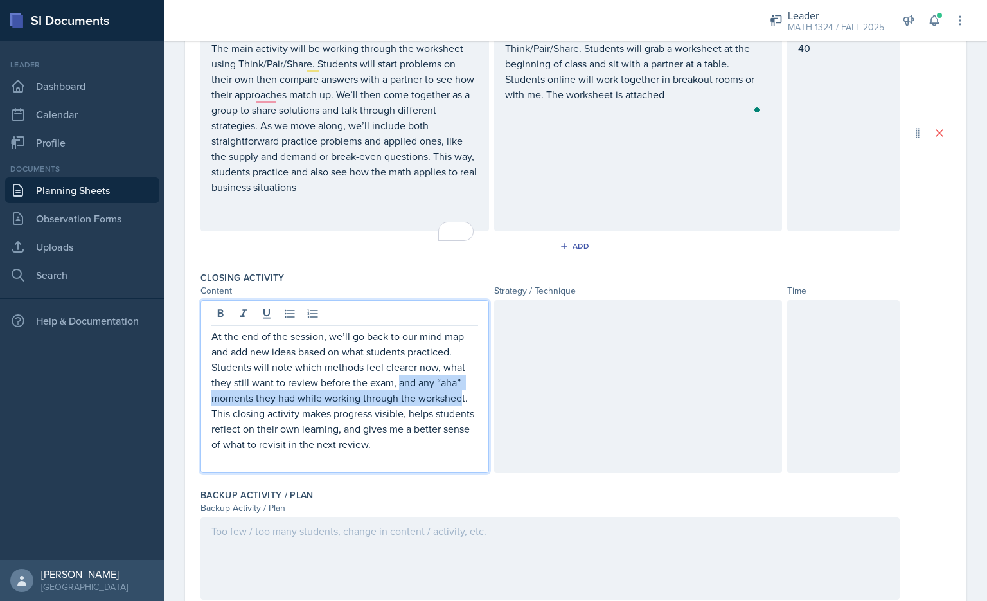
drag, startPoint x: 462, startPoint y: 417, endPoint x: 399, endPoint y: 400, distance: 64.7
click at [399, 400] on p "At the end of the session, we’ll go back to our mind map and add new ideas base…" at bounding box center [344, 389] width 267 height 123
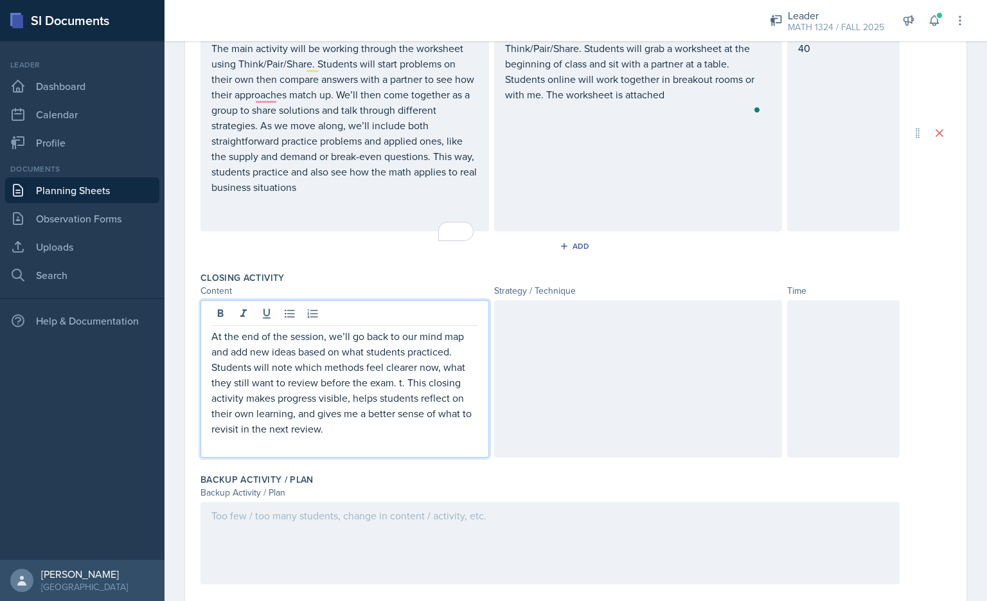
click at [441, 384] on p "At the end of the session, we’ll go back to our mind map and add new ideas base…" at bounding box center [344, 382] width 267 height 108
click at [424, 402] on p "At the end of the session, we’ll go back to our mind map and add new ideas base…" at bounding box center [344, 382] width 267 height 108
drag, startPoint x: 386, startPoint y: 417, endPoint x: 202, endPoint y: 417, distance: 183.9
click at [202, 417] on div "At the end of the session, we’ll go back to our mind map and add new ideas base…" at bounding box center [345, 378] width 289 height 157
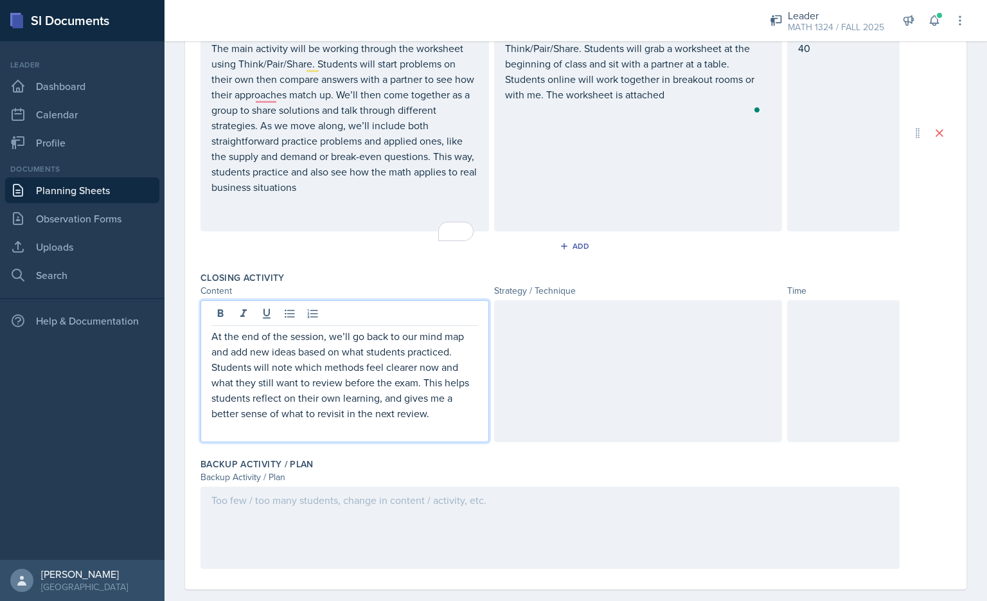
click at [385, 413] on p "At the end of the session, we’ll go back to our mind map and add new ideas base…" at bounding box center [344, 374] width 267 height 93
click at [488, 399] on div "At the end of the session, we’ll go back to our mind map and add new ideas base…" at bounding box center [550, 371] width 699 height 142
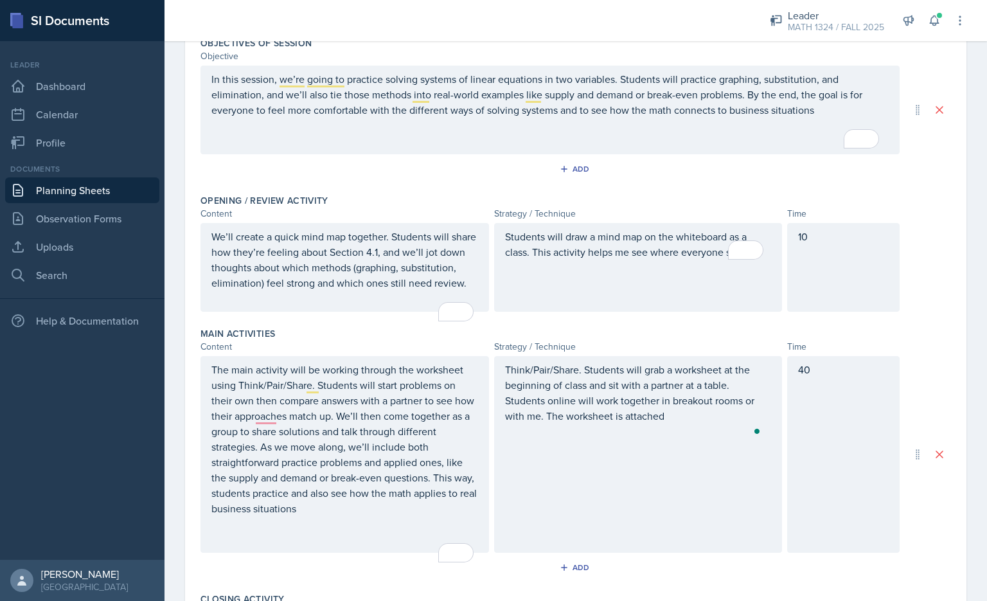
click at [550, 256] on p "Students will draw a mind map on the whiteboard as a class. This activity helps…" at bounding box center [638, 244] width 267 height 31
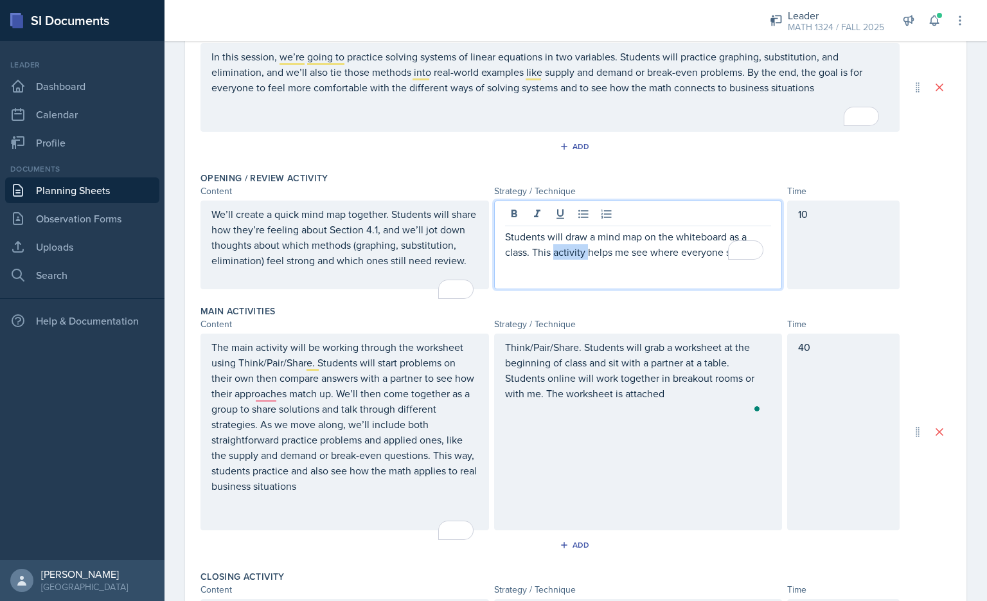
click at [550, 256] on p "Students will draw a mind map on the whiteboard as a class. This activity helps…" at bounding box center [638, 244] width 267 height 31
copy p "Students will draw a mind map on the whiteboard as a class. This activity helps…"
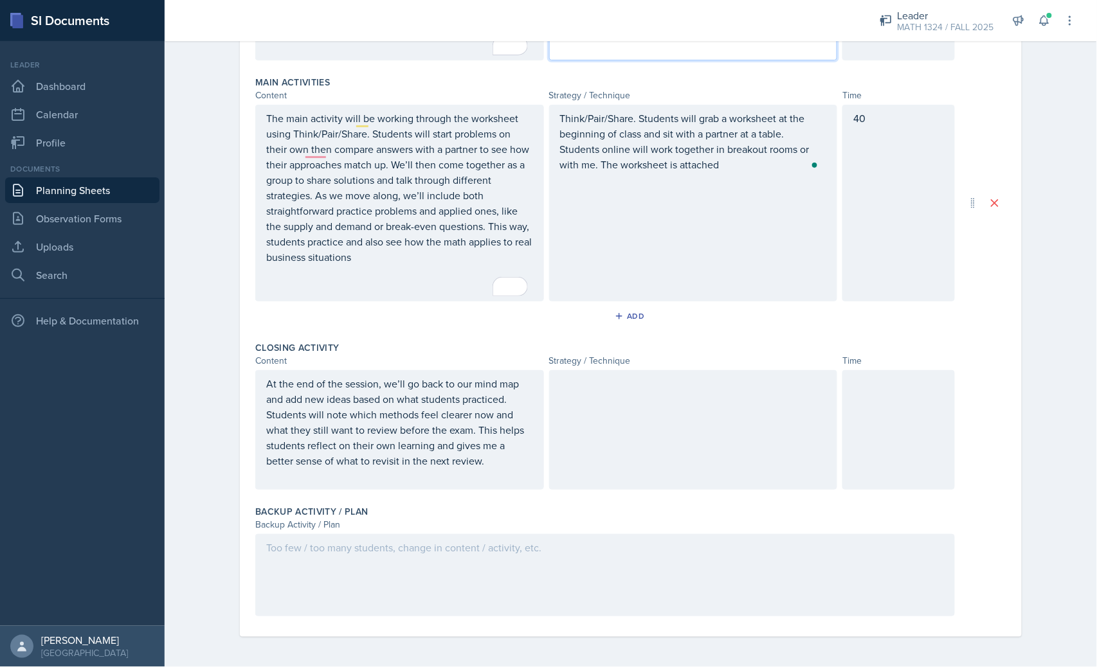
click at [658, 409] on div at bounding box center [693, 430] width 289 height 120
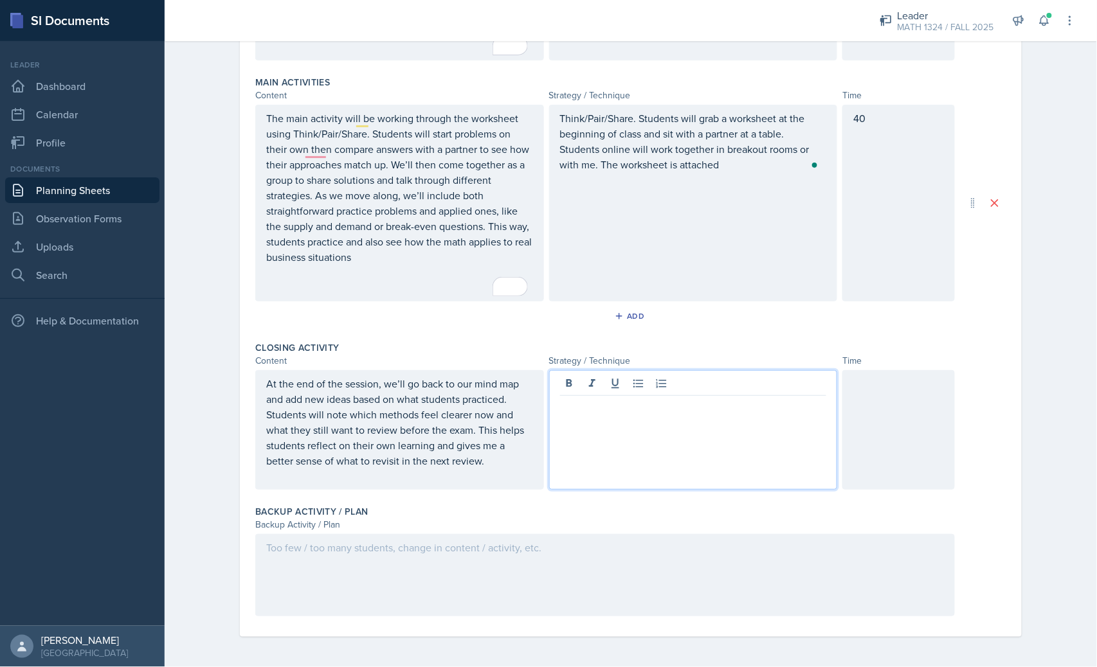
scroll to position [390, 0]
click at [842, 421] on div at bounding box center [898, 430] width 112 height 120
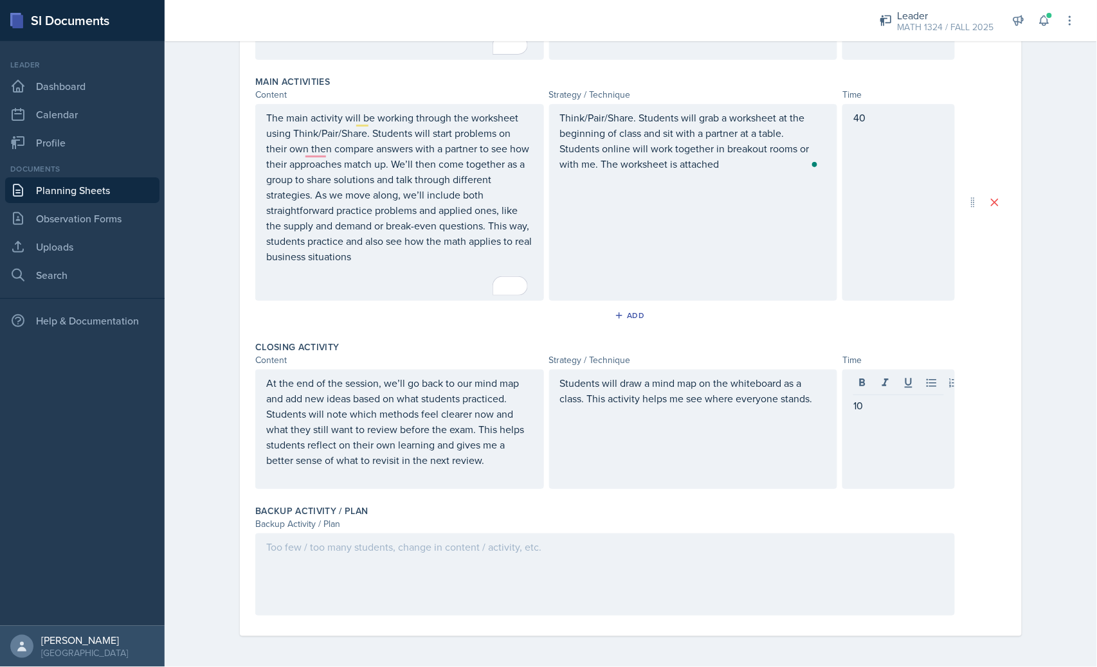
drag, startPoint x: 558, startPoint y: 568, endPoint x: 575, endPoint y: 506, distance: 64.1
click at [555, 563] on div at bounding box center [604, 575] width 699 height 82
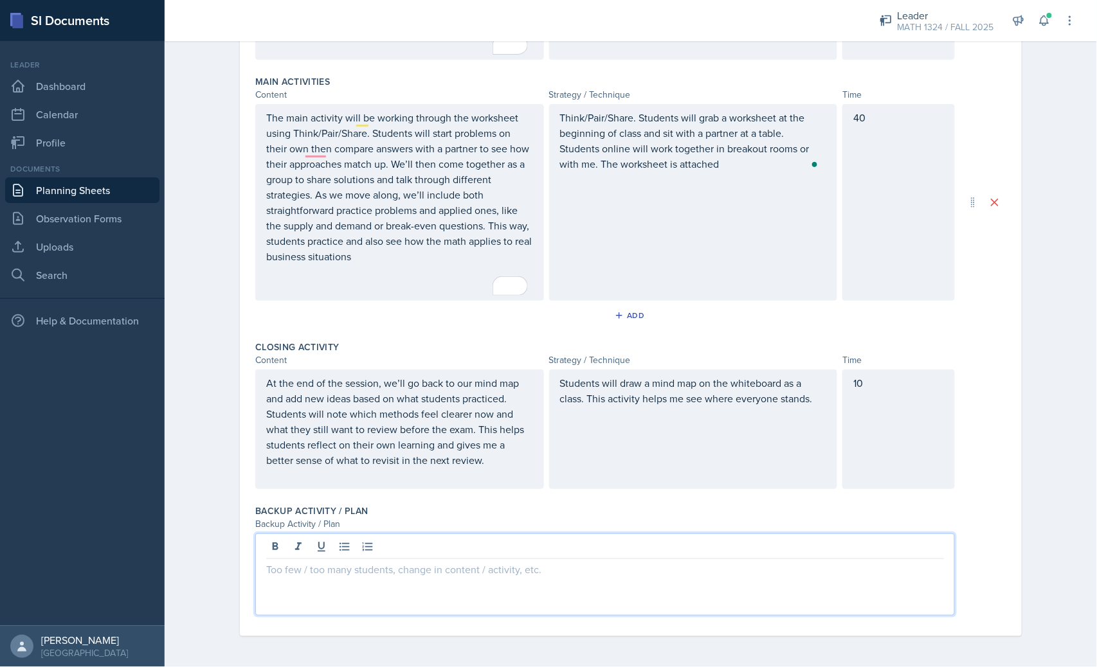
click at [444, 571] on p at bounding box center [605, 569] width 678 height 15
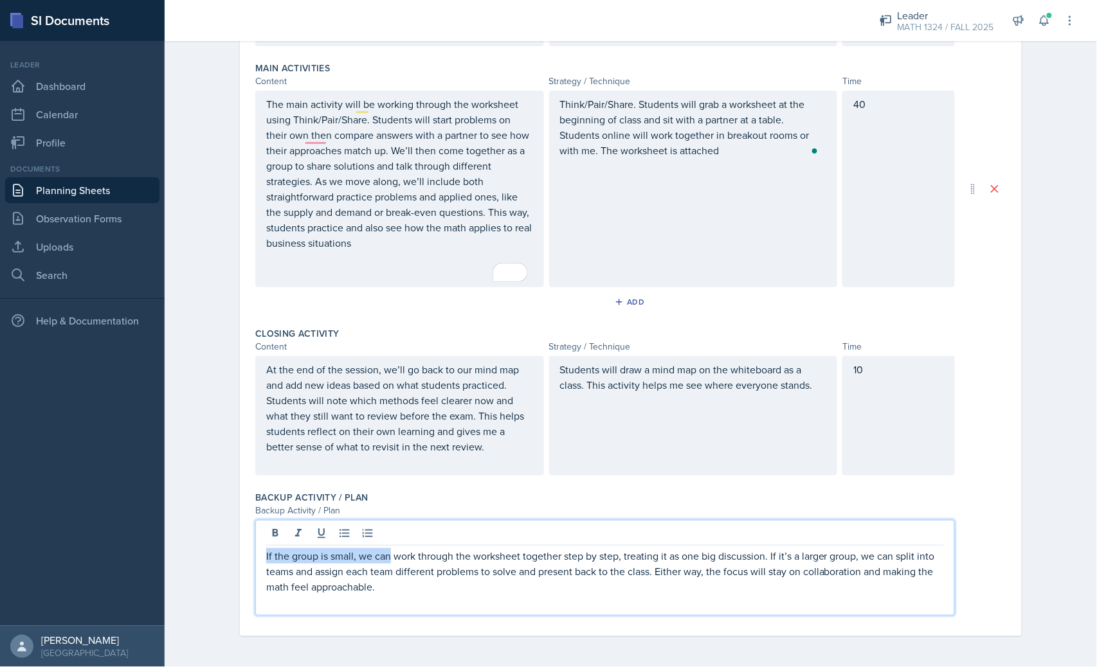
drag, startPoint x: 383, startPoint y: 557, endPoint x: 257, endPoint y: 554, distance: 126.0
click at [257, 554] on div "If the group is small, we can work through the worksheet together step by step,…" at bounding box center [604, 568] width 699 height 96
drag, startPoint x: 697, startPoint y: 555, endPoint x: 786, endPoint y: 550, distance: 89.5
click at [786, 550] on p "too few: we work through the worksheet together step by step, treating it as on…" at bounding box center [605, 571] width 678 height 46
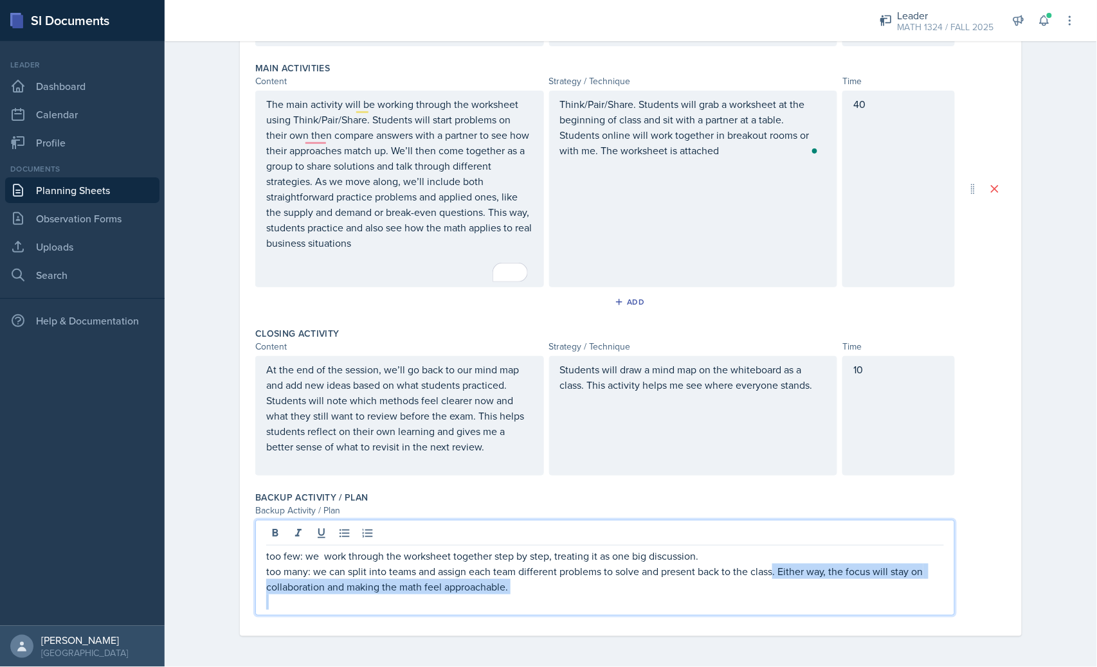
drag, startPoint x: 703, startPoint y: 595, endPoint x: 769, endPoint y: 573, distance: 69.9
click at [769, 573] on div "too few: we work through the worksheet together step by step, treating it as on…" at bounding box center [605, 579] width 678 height 62
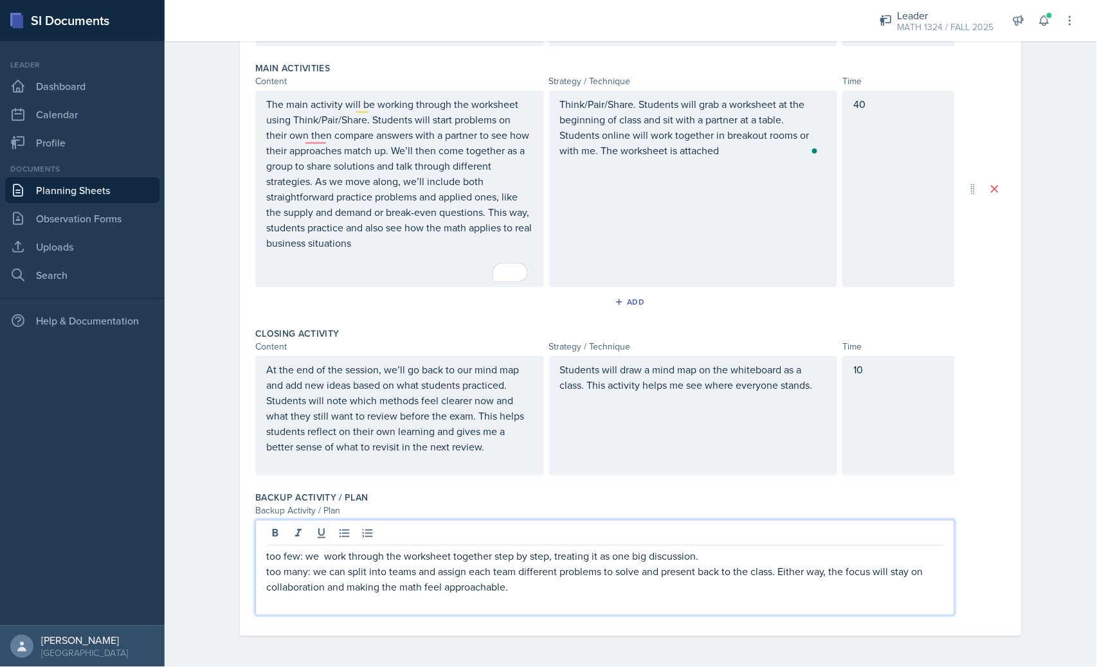
scroll to position [390, 0]
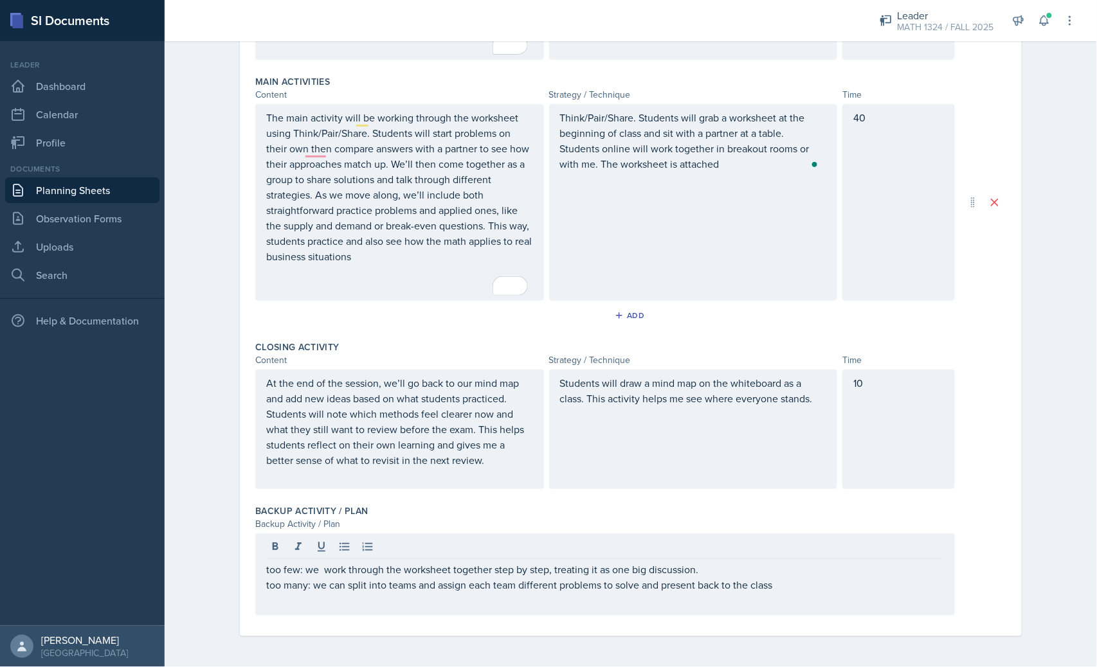
click at [883, 493] on div "Closing Activity Content Strategy / Technique Time At the end of the session, w…" at bounding box center [630, 418] width 751 height 164
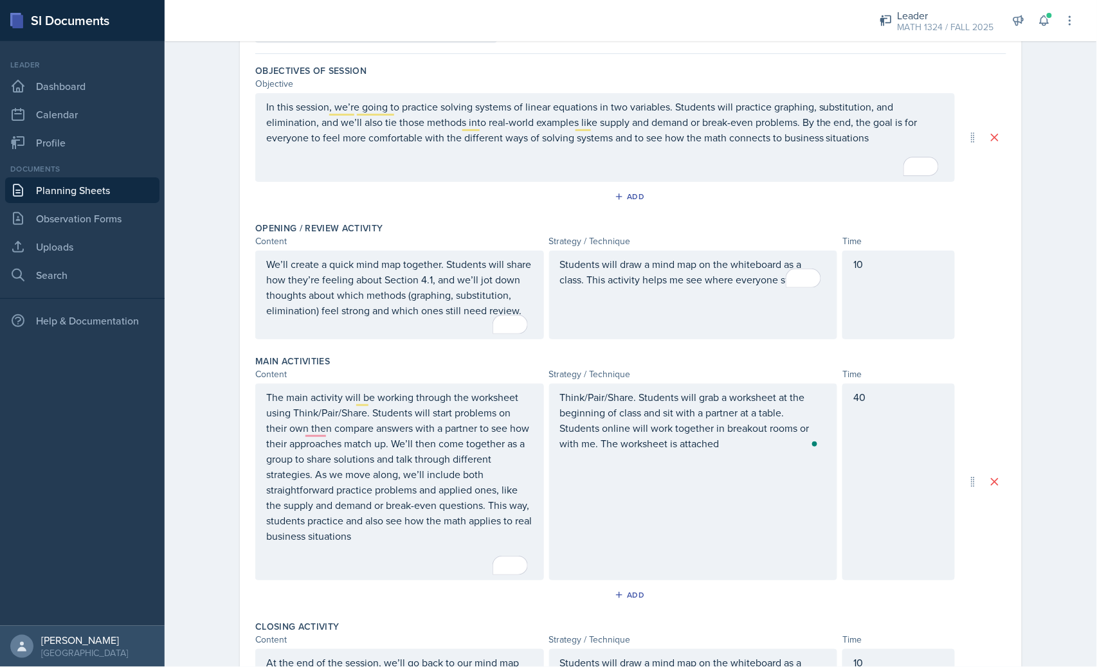
scroll to position [0, 0]
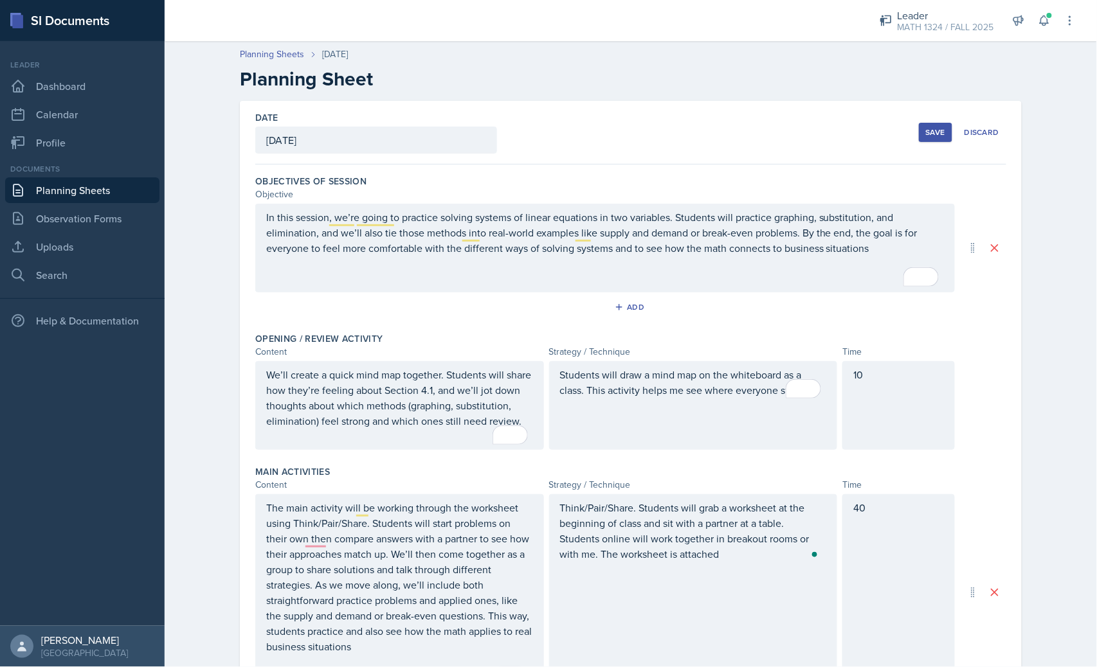
click at [921, 139] on button "Save" at bounding box center [935, 132] width 33 height 19
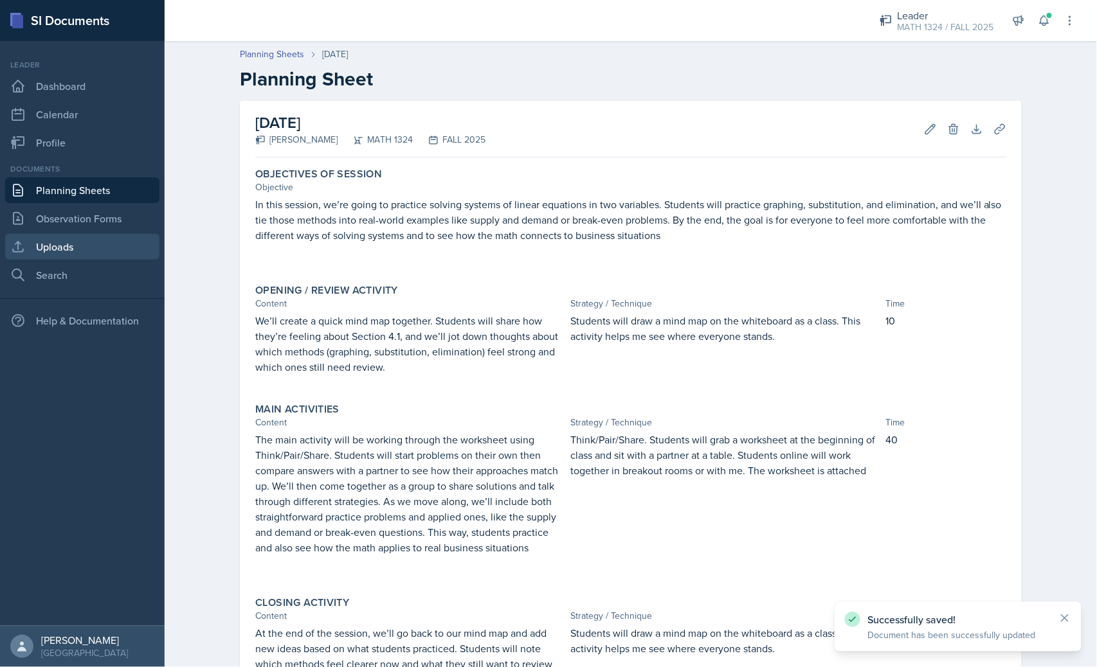
drag, startPoint x: 56, startPoint y: 242, endPoint x: 63, endPoint y: 243, distance: 7.2
click at [56, 242] on link "Uploads" at bounding box center [82, 247] width 154 height 26
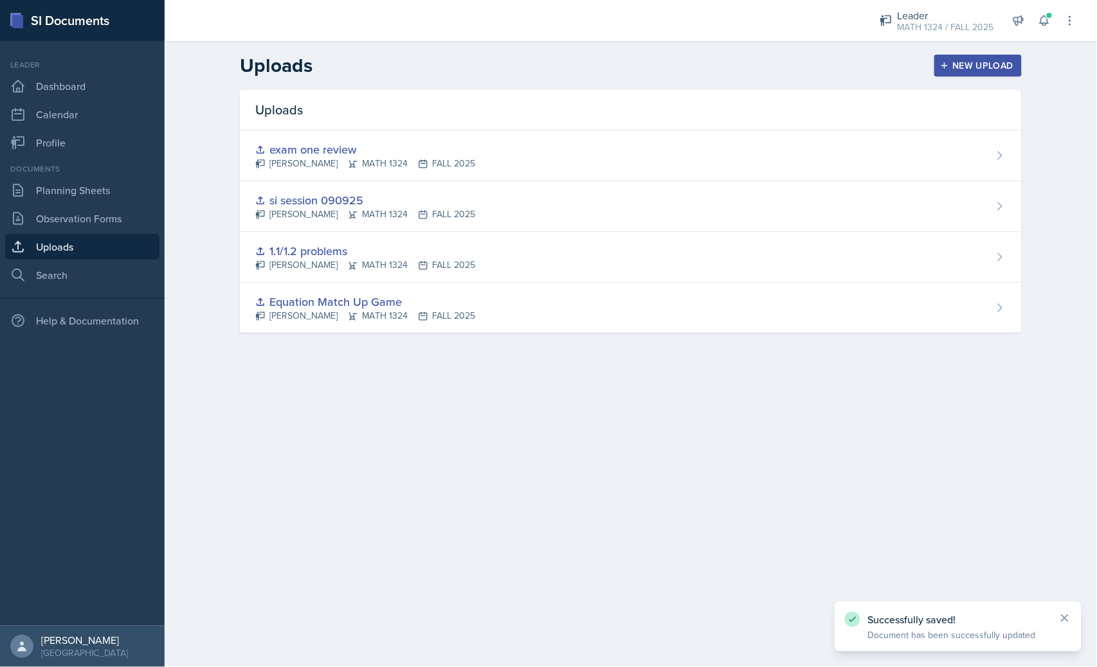
click at [987, 66] on div "New Upload" at bounding box center [977, 65] width 71 height 10
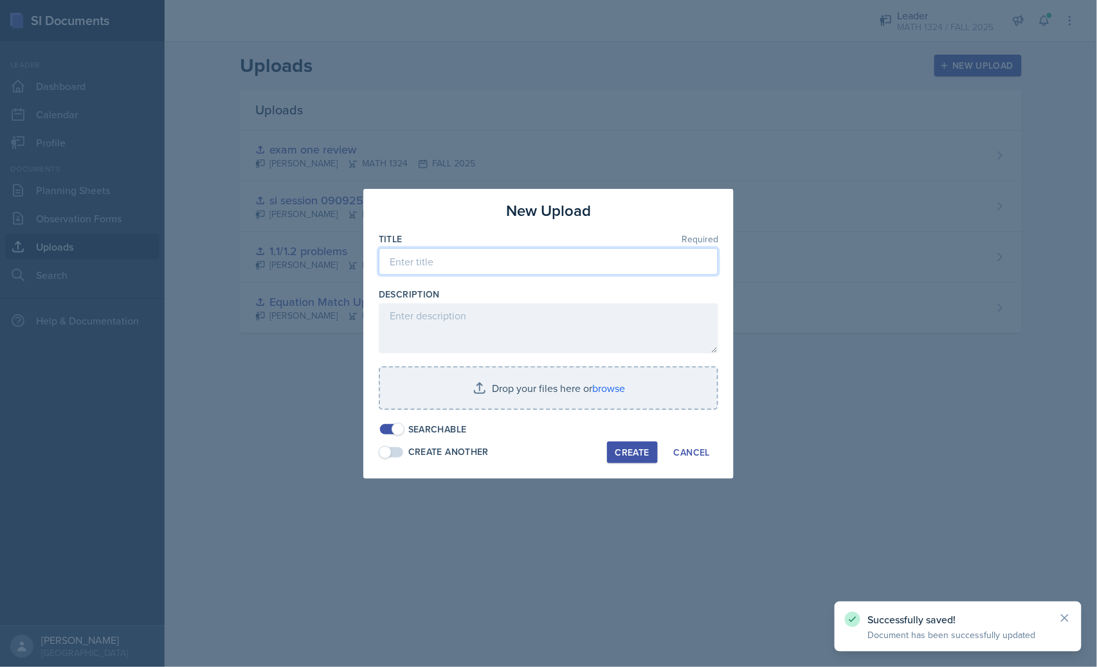
click at [480, 274] on input at bounding box center [548, 261] width 339 height 27
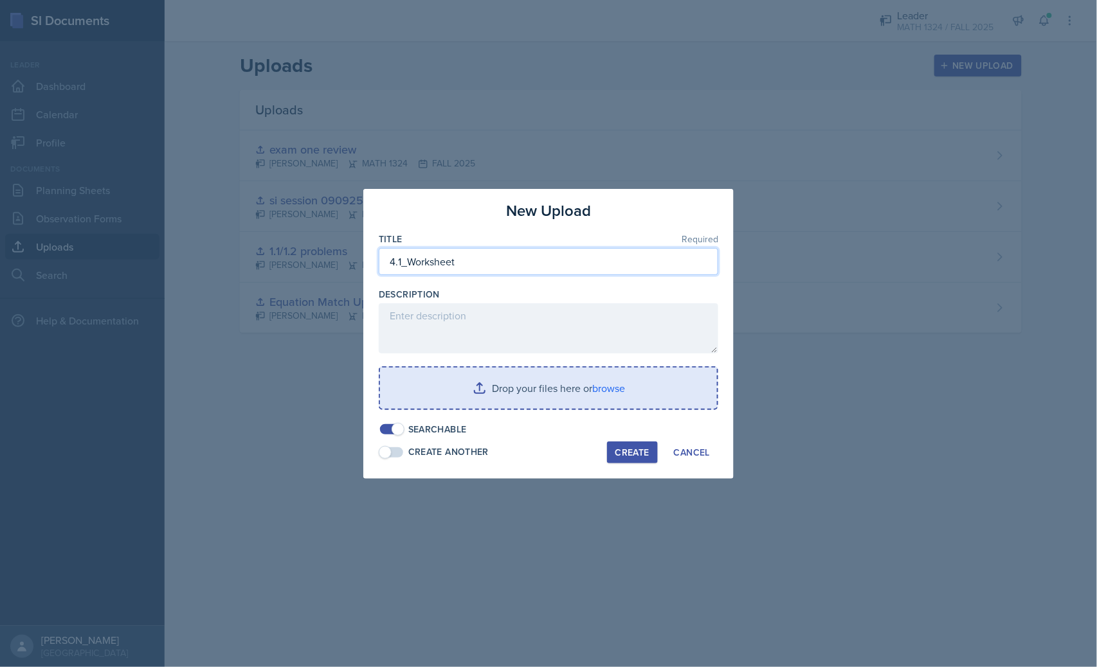
type input "4.1_Worksheet"
click at [503, 390] on input "file" at bounding box center [548, 388] width 337 height 41
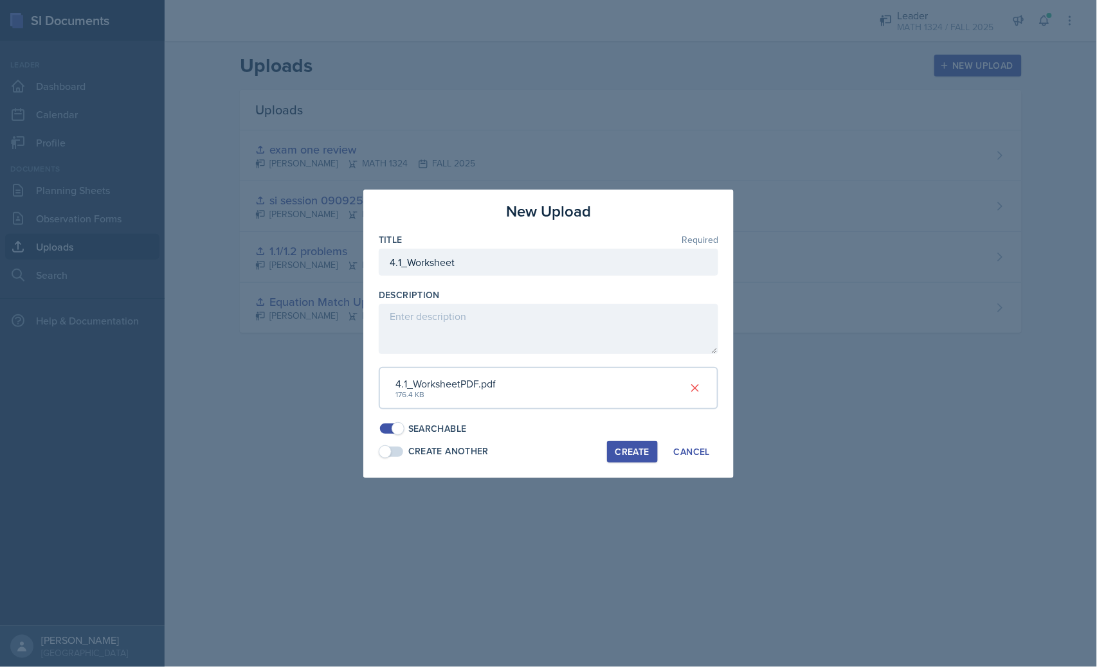
click at [622, 450] on div "Create" at bounding box center [632, 452] width 34 height 10
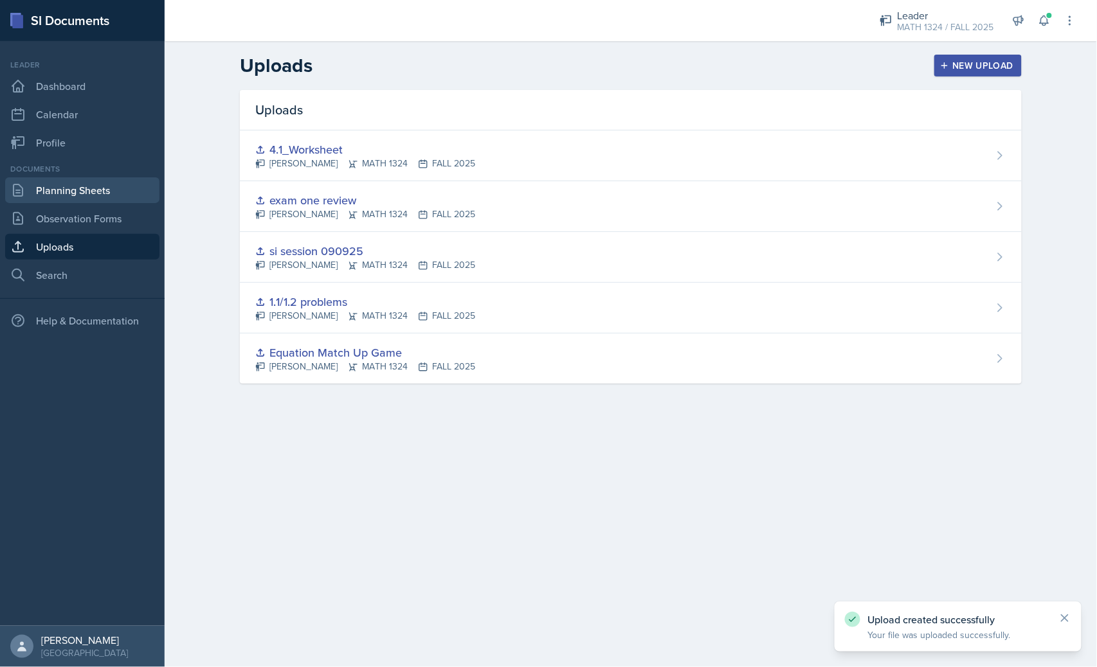
click at [71, 199] on link "Planning Sheets" at bounding box center [82, 190] width 154 height 26
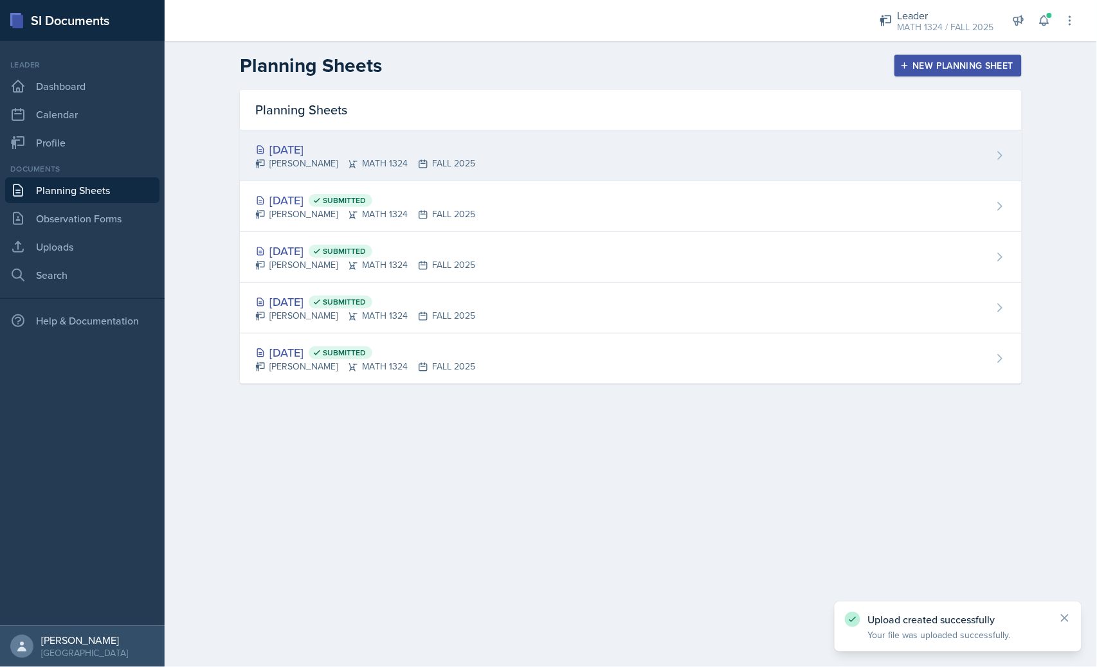
click at [377, 170] on div "Sep 23rd, 2025 Erika Bonilla MATH 1324 FALL 2025" at bounding box center [631, 155] width 782 height 51
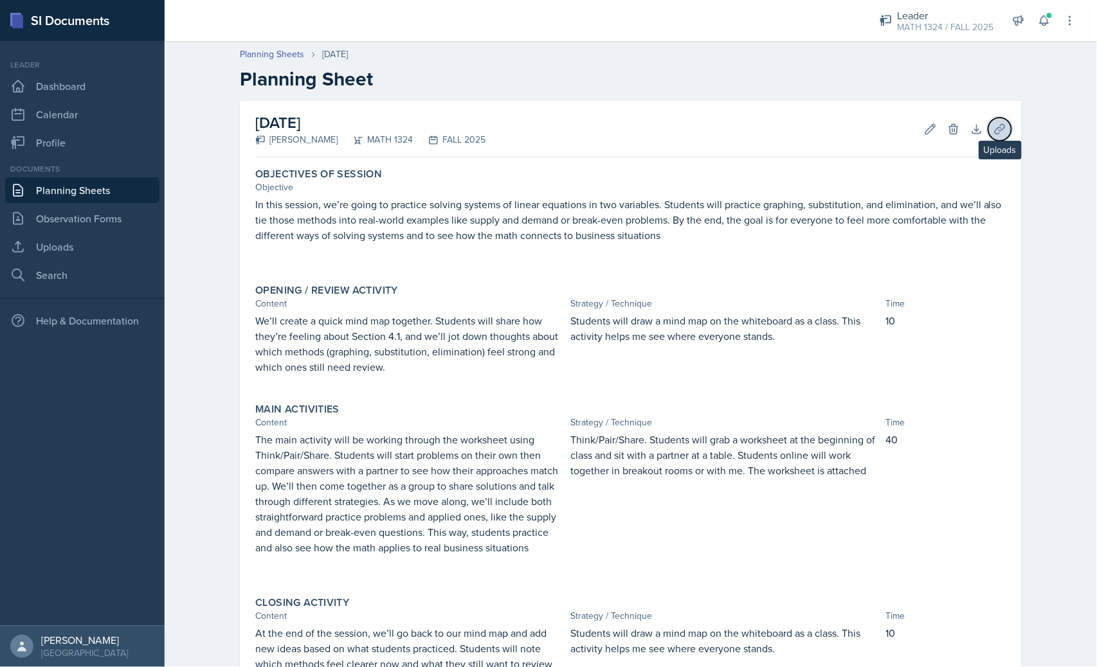
click at [987, 130] on icon at bounding box center [999, 129] width 13 height 13
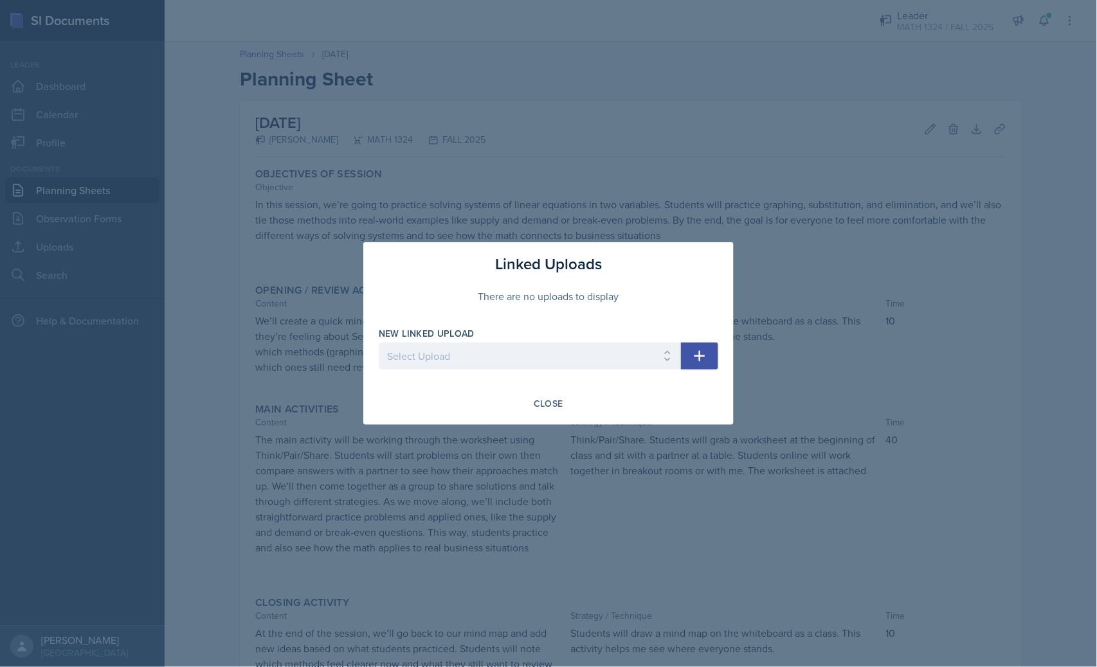
click at [600, 370] on div at bounding box center [530, 376] width 302 height 13
click at [663, 362] on select "Select Upload Equation Match Up Game 1.1/1.2 problems si session 090925 exam on…" at bounding box center [530, 356] width 302 height 27
select select "74c4828a-5d55-4724-8814-193bcd7ee5e3"
click at [379, 343] on select "Select Upload Equation Match Up Game 1.1/1.2 problems si session 090925 exam on…" at bounding box center [530, 356] width 302 height 27
click at [705, 350] on icon "button" at bounding box center [699, 355] width 15 height 15
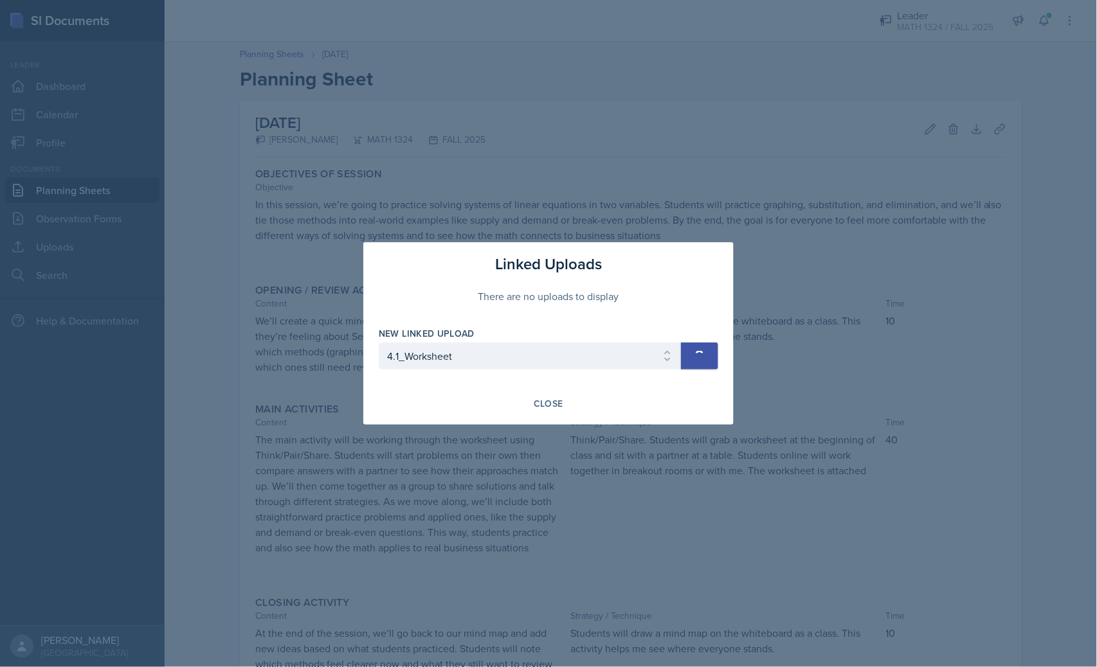
select select
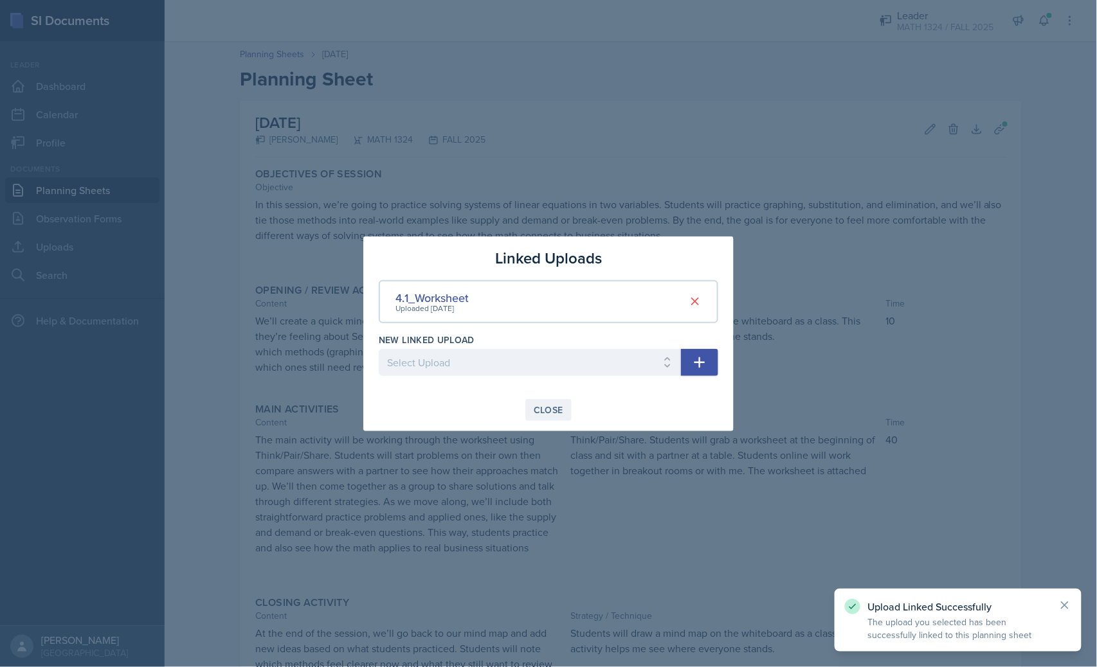
click at [552, 412] on div "Close" at bounding box center [549, 410] width 30 height 10
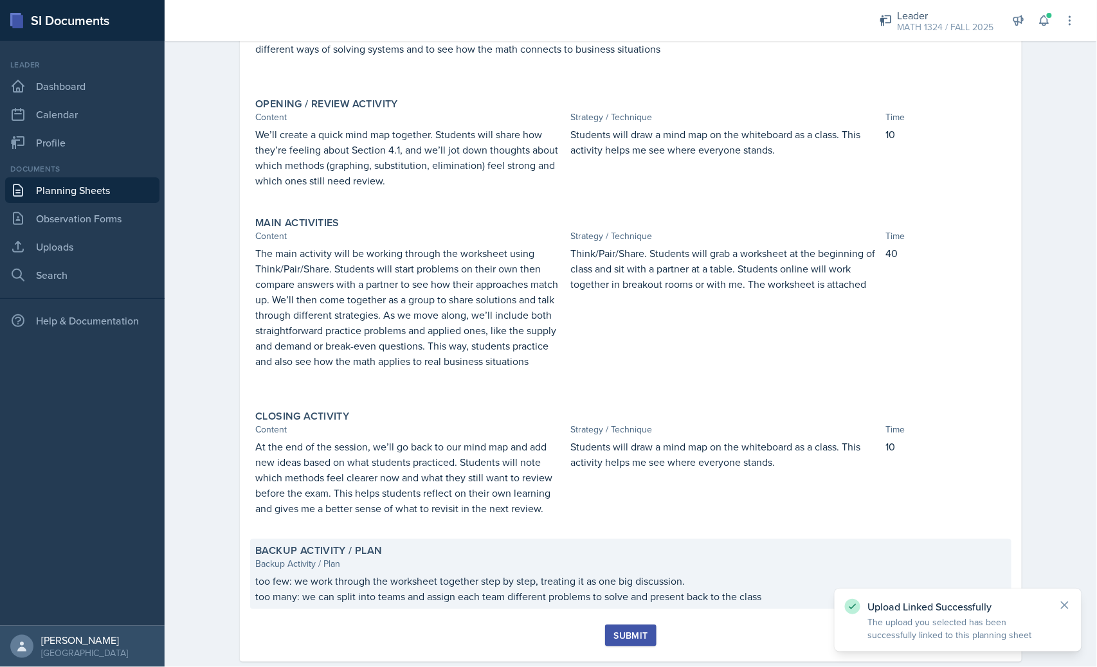
scroll to position [211, 0]
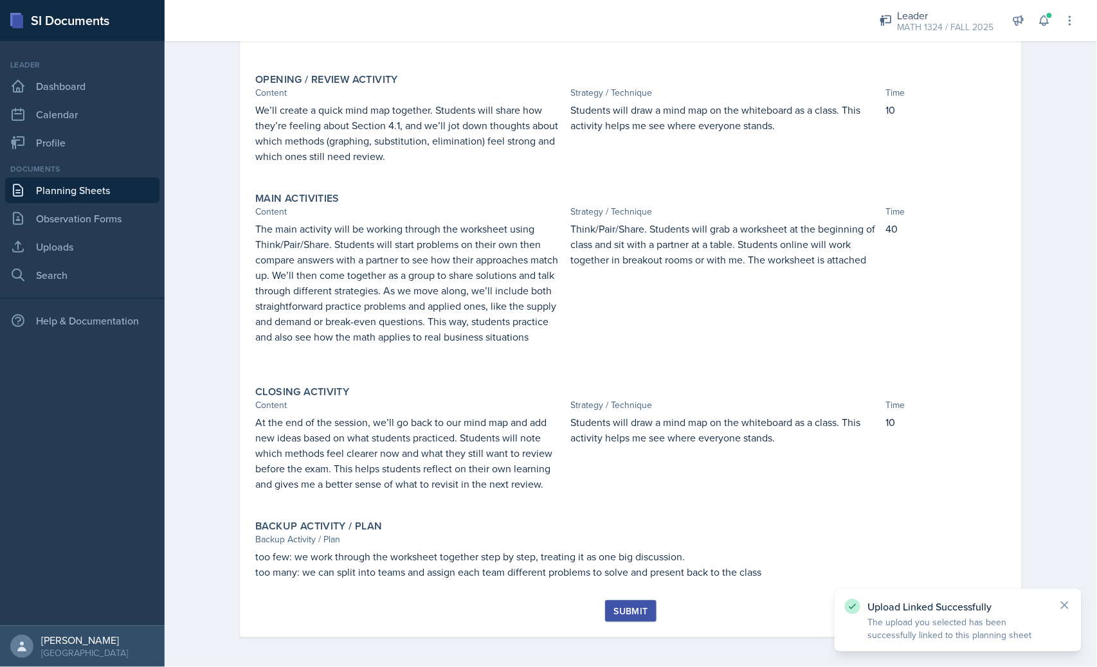
click at [628, 600] on div "Submit" at bounding box center [630, 611] width 34 height 10
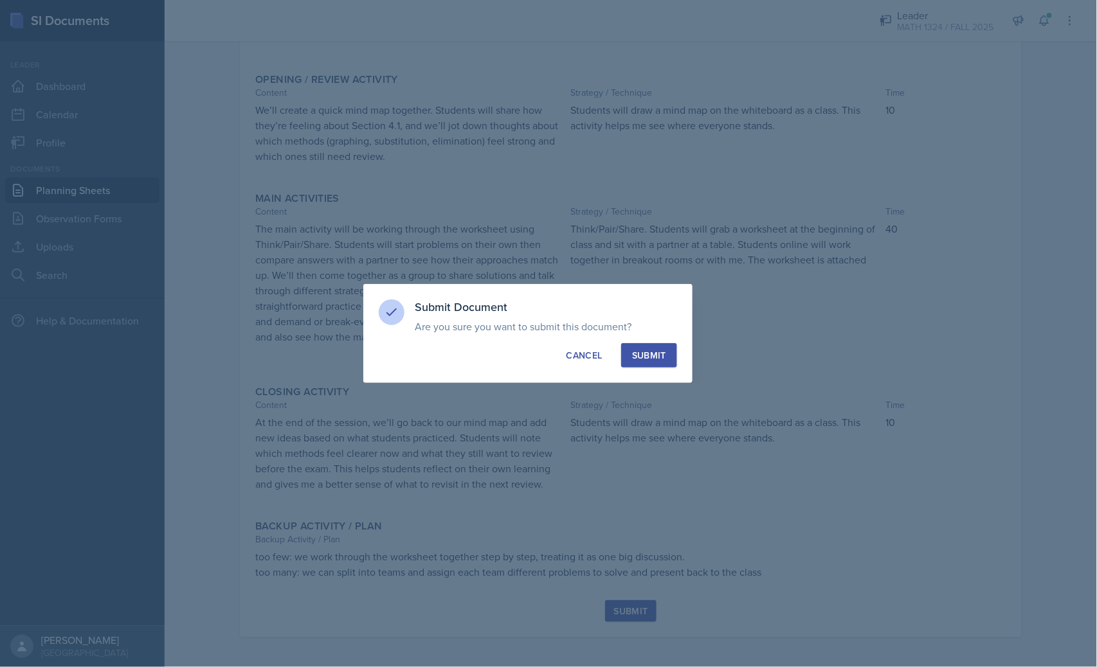
click at [654, 337] on div "Submit Document Are you sure you want to submit this document? This document wi…" at bounding box center [527, 333] width 329 height 99
click at [660, 355] on div "Submit" at bounding box center [649, 355] width 34 height 13
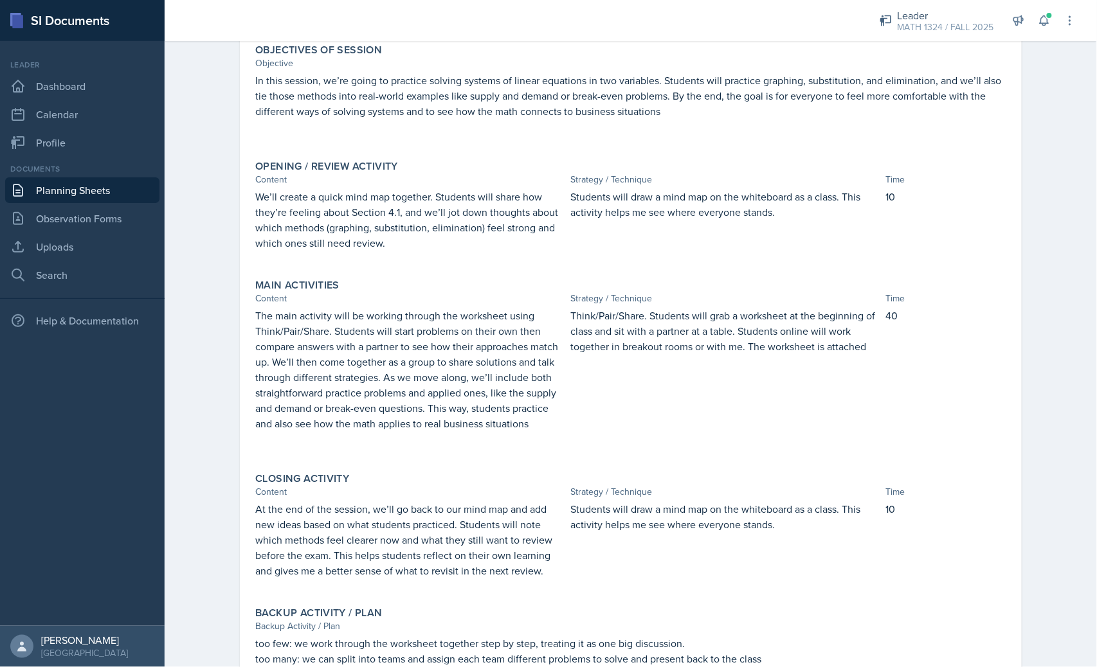
scroll to position [0, 0]
